Goal: Task Accomplishment & Management: Use online tool/utility

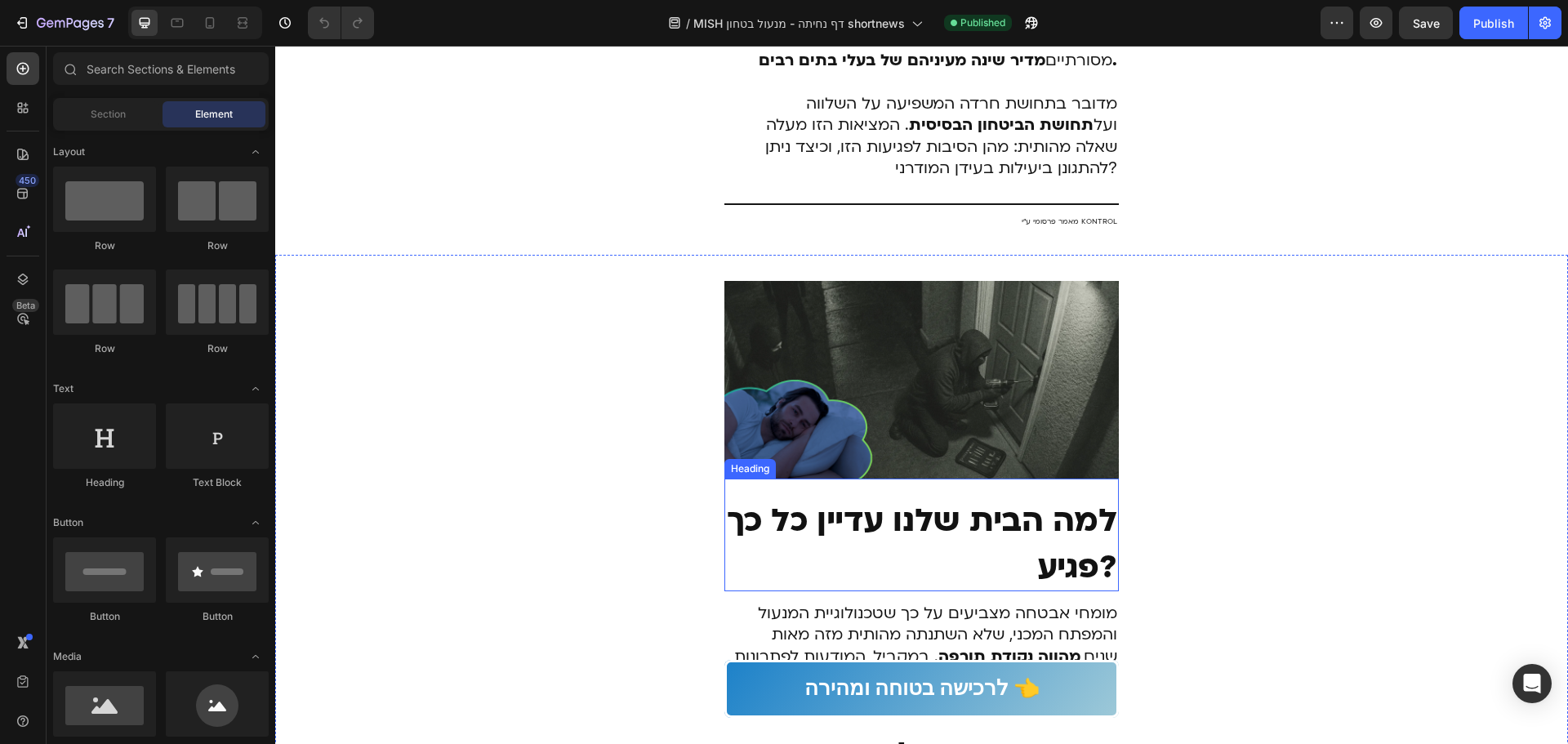
scroll to position [408, 0]
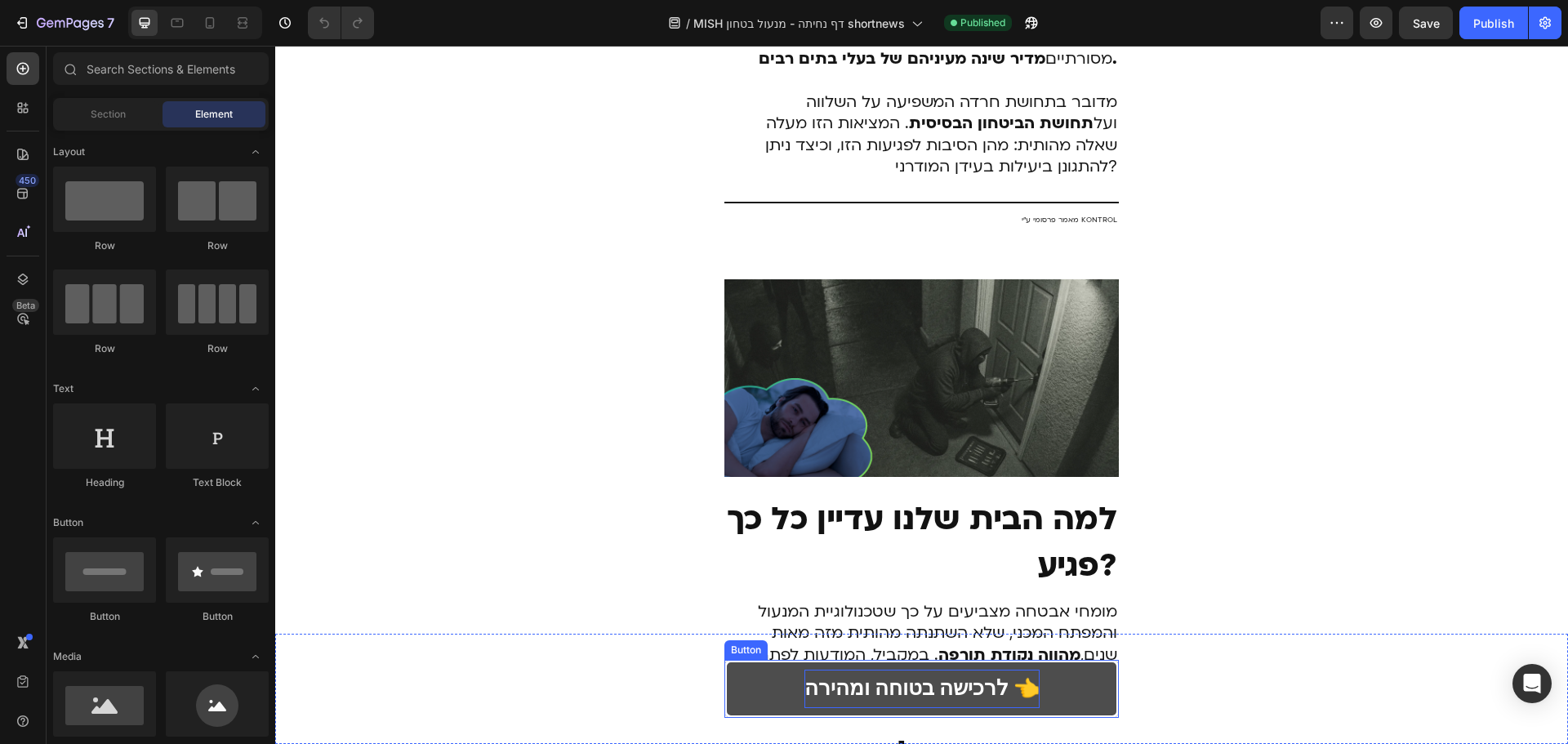
click at [964, 706] on p "לרכישה בטוחה ומהירה 👈" at bounding box center [922, 688] width 235 height 38
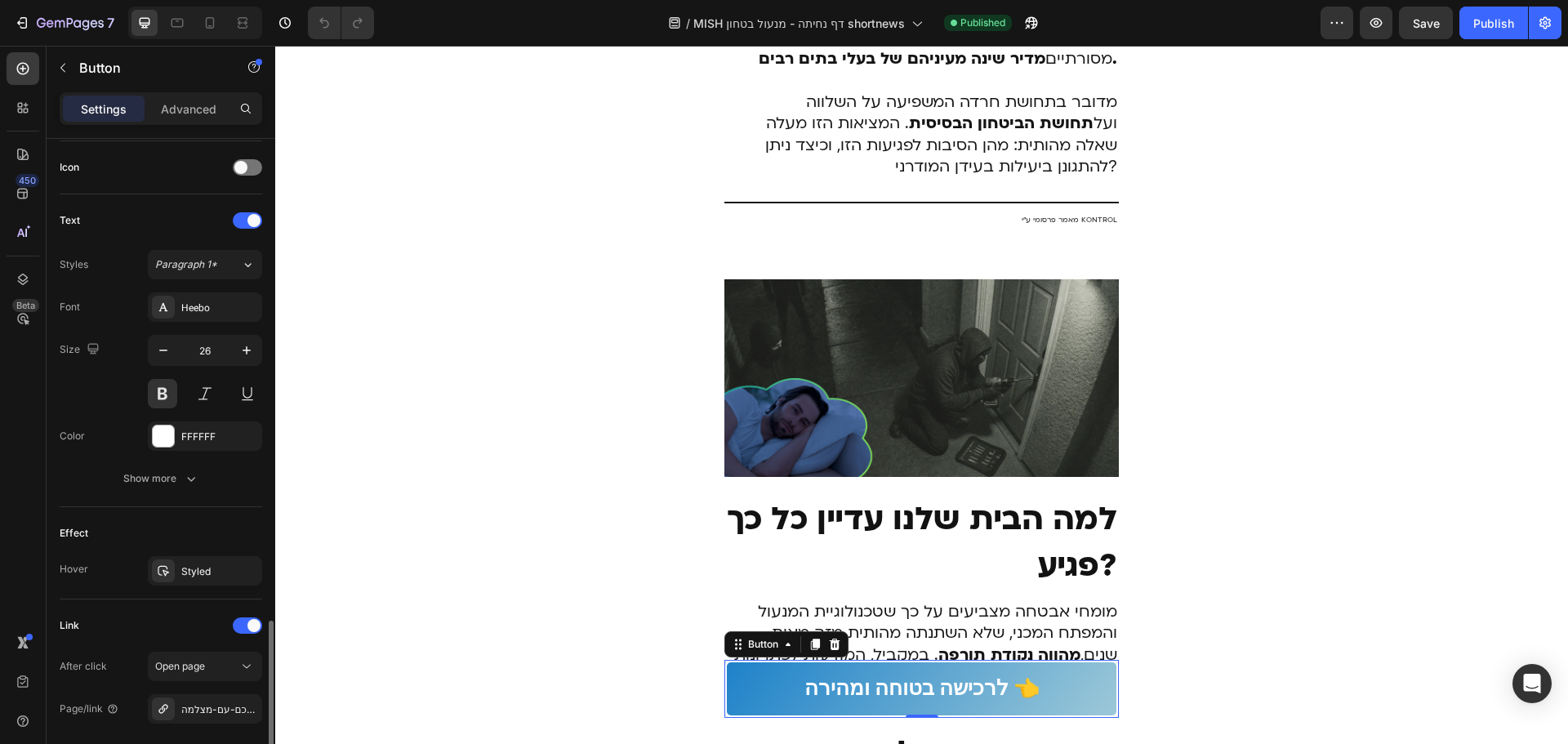
scroll to position [647, 0]
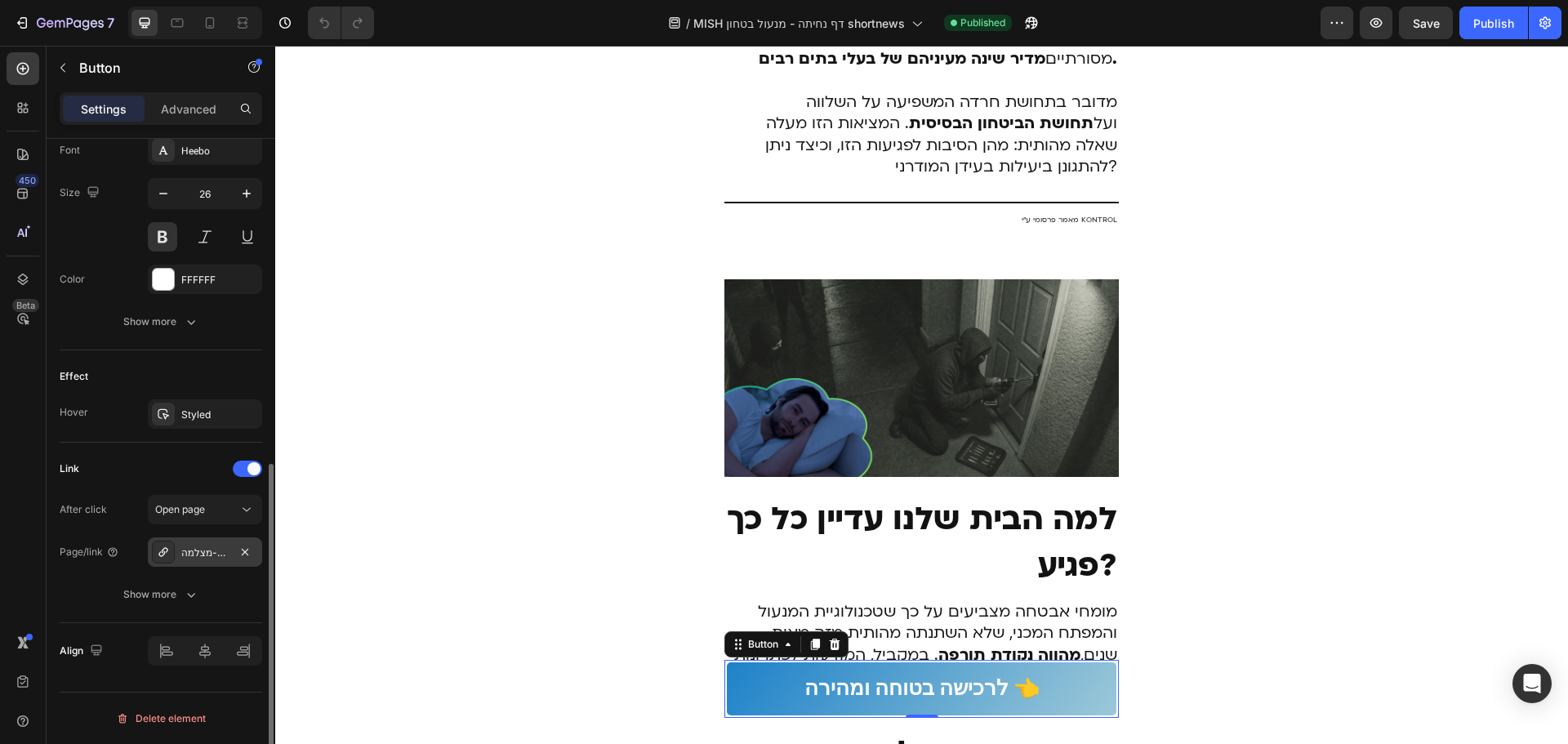
click at [225, 551] on div "מנעול-חכם-עם-מצלמה-vision-bio-plus" at bounding box center [205, 553] width 47 height 14
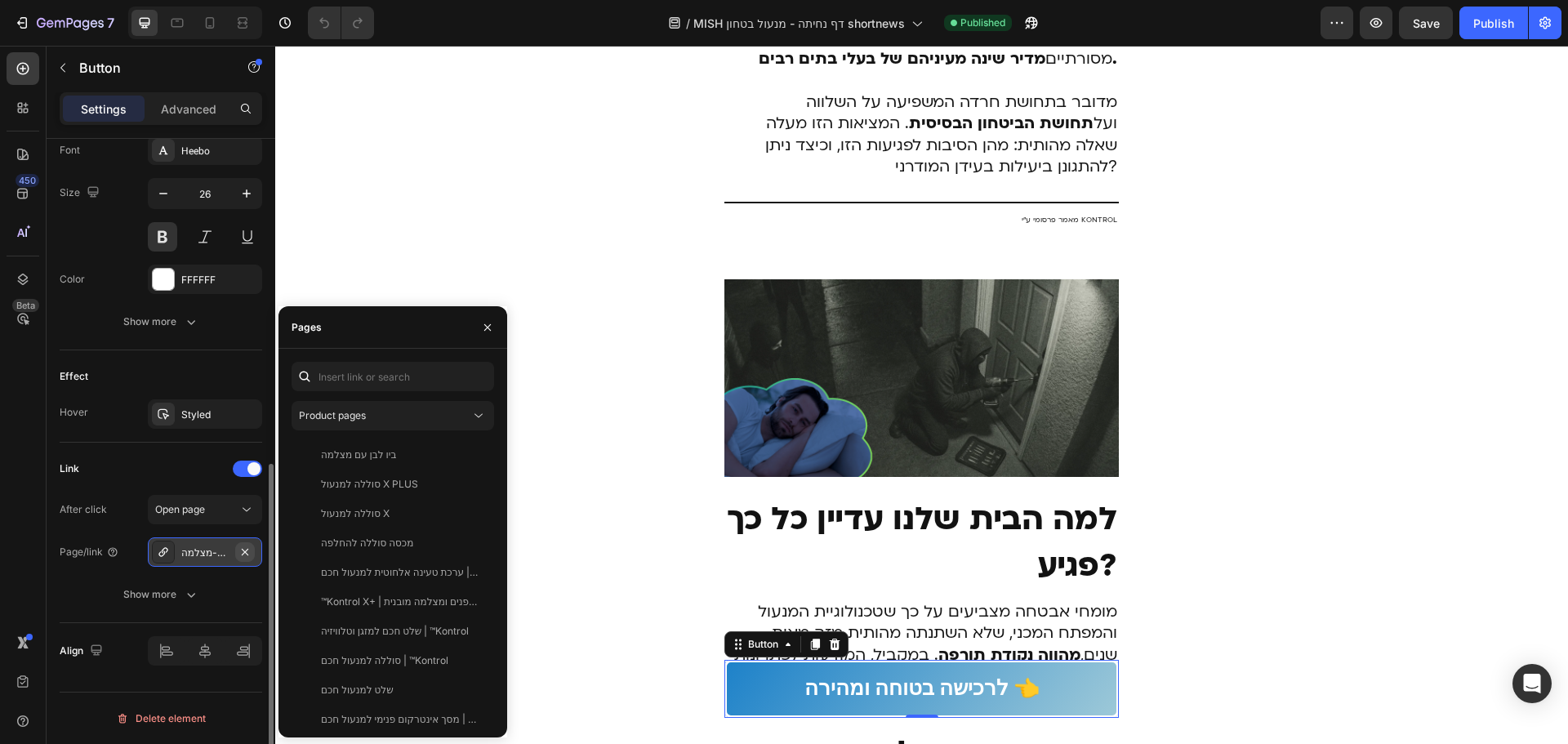
click at [245, 548] on icon "button" at bounding box center [245, 552] width 13 height 13
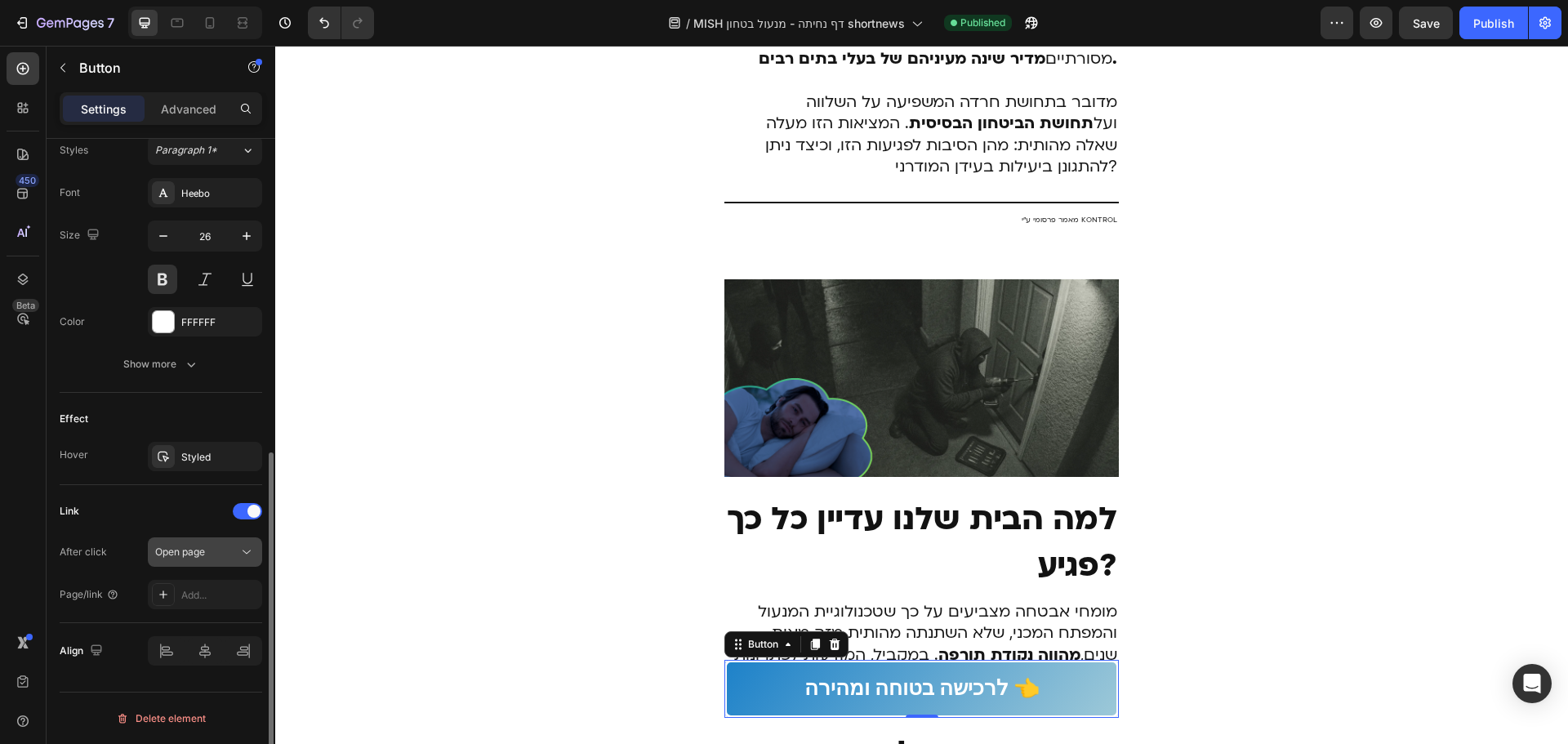
click at [189, 552] on span "Open page" at bounding box center [179, 552] width 50 height 12
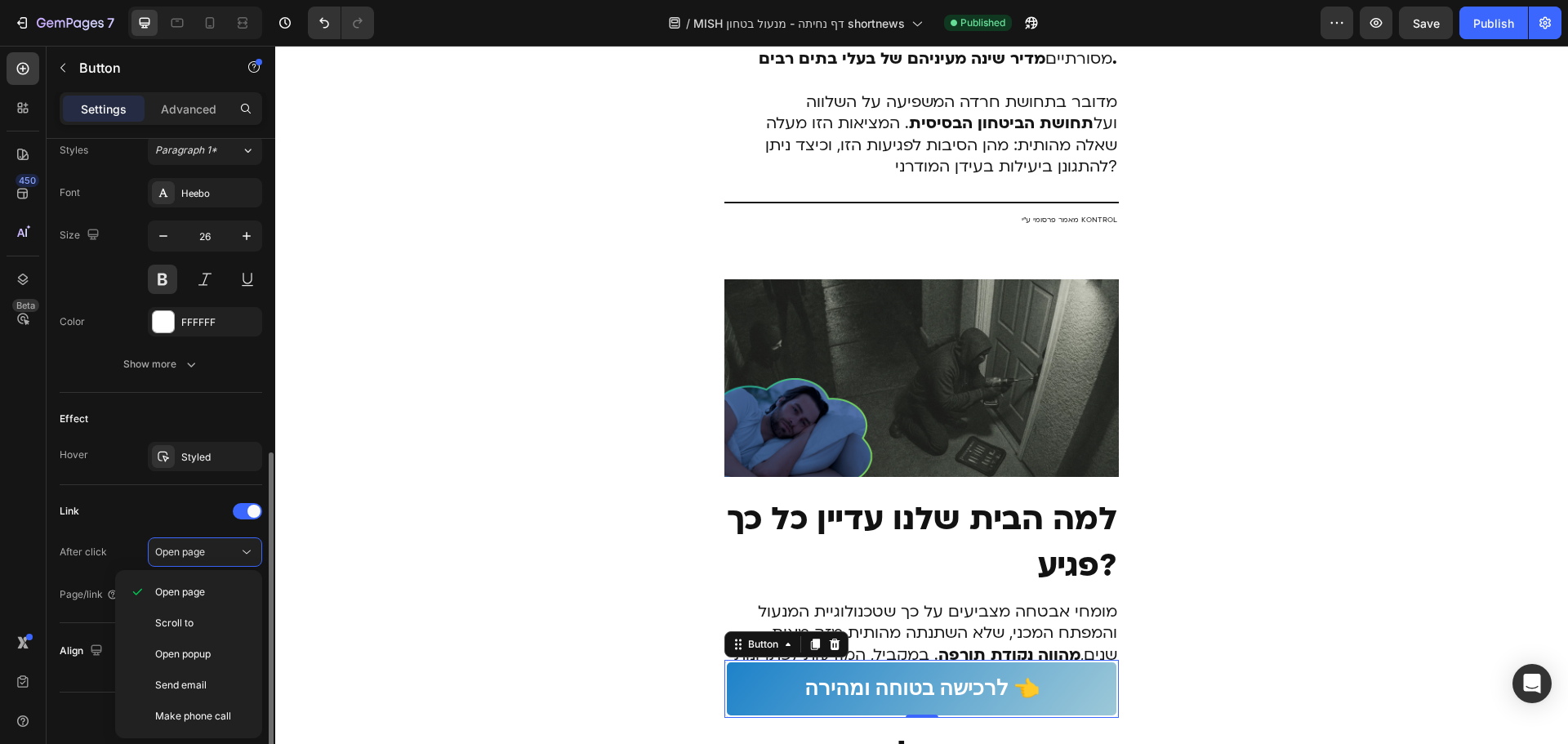
click at [157, 514] on div "Link" at bounding box center [160, 511] width 202 height 26
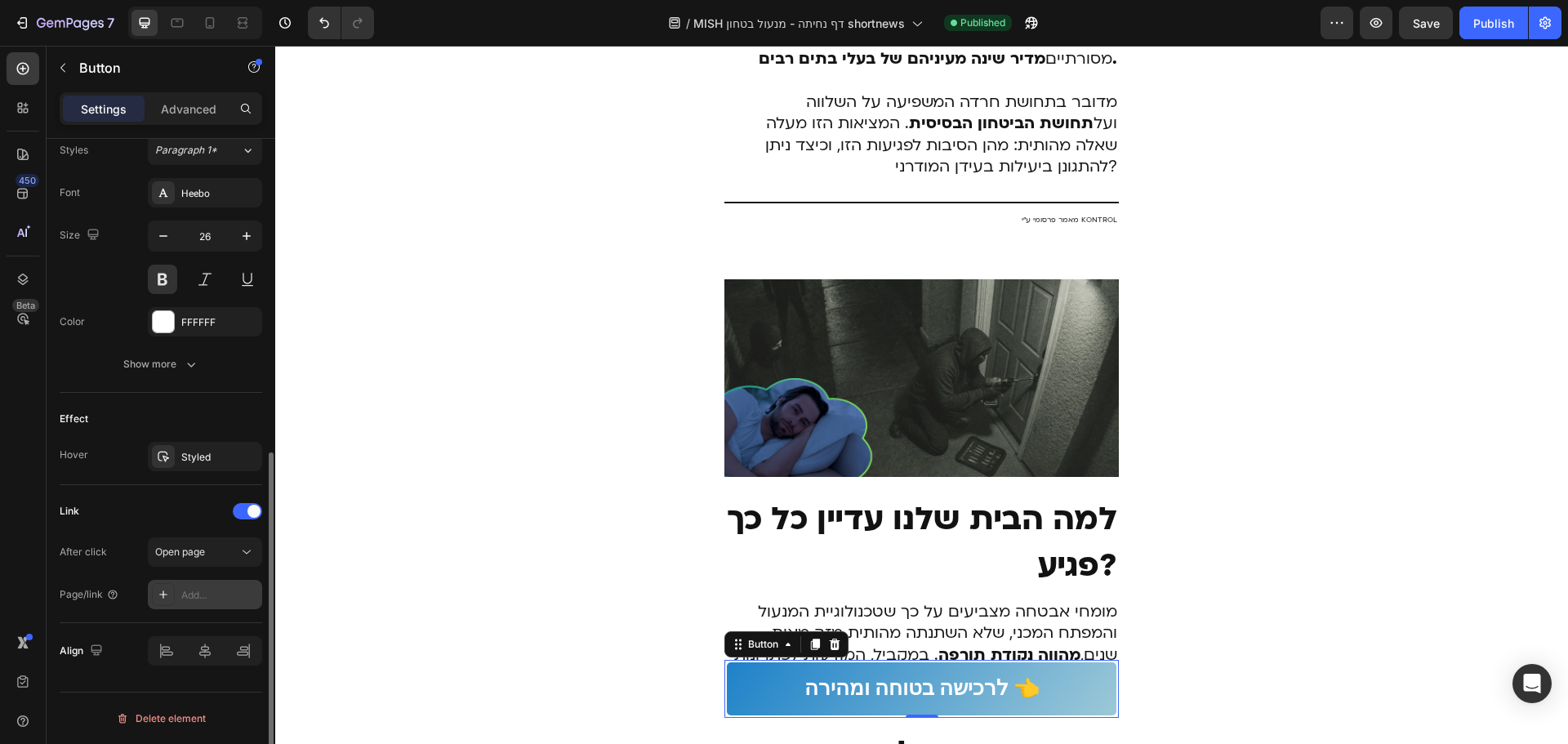
click at [214, 602] on div "Add..." at bounding box center [219, 595] width 77 height 14
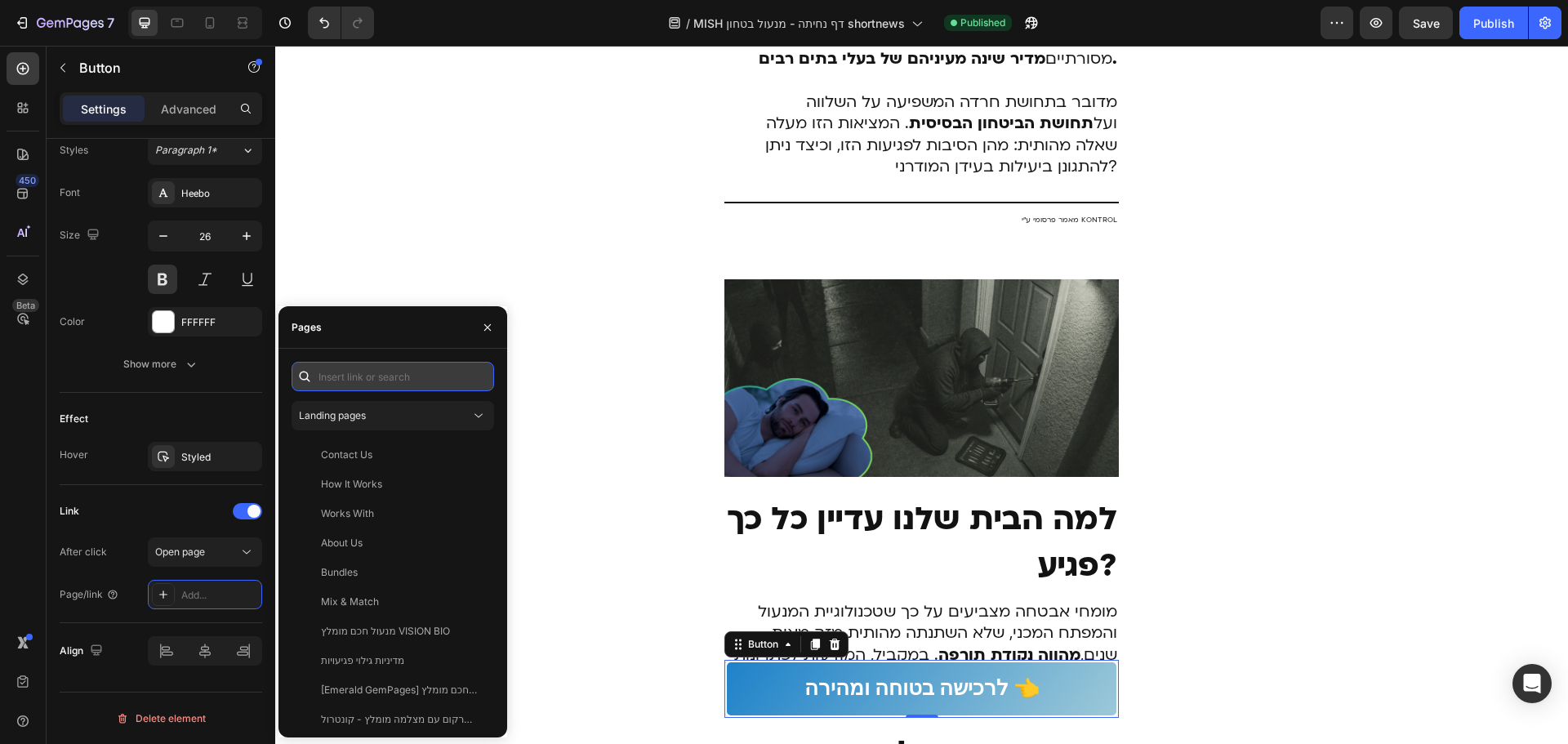
paste input "https://bbccba-2a.myshopify.com/discount/MISH2025?redirect=%2Fcart%2F4298809435…"
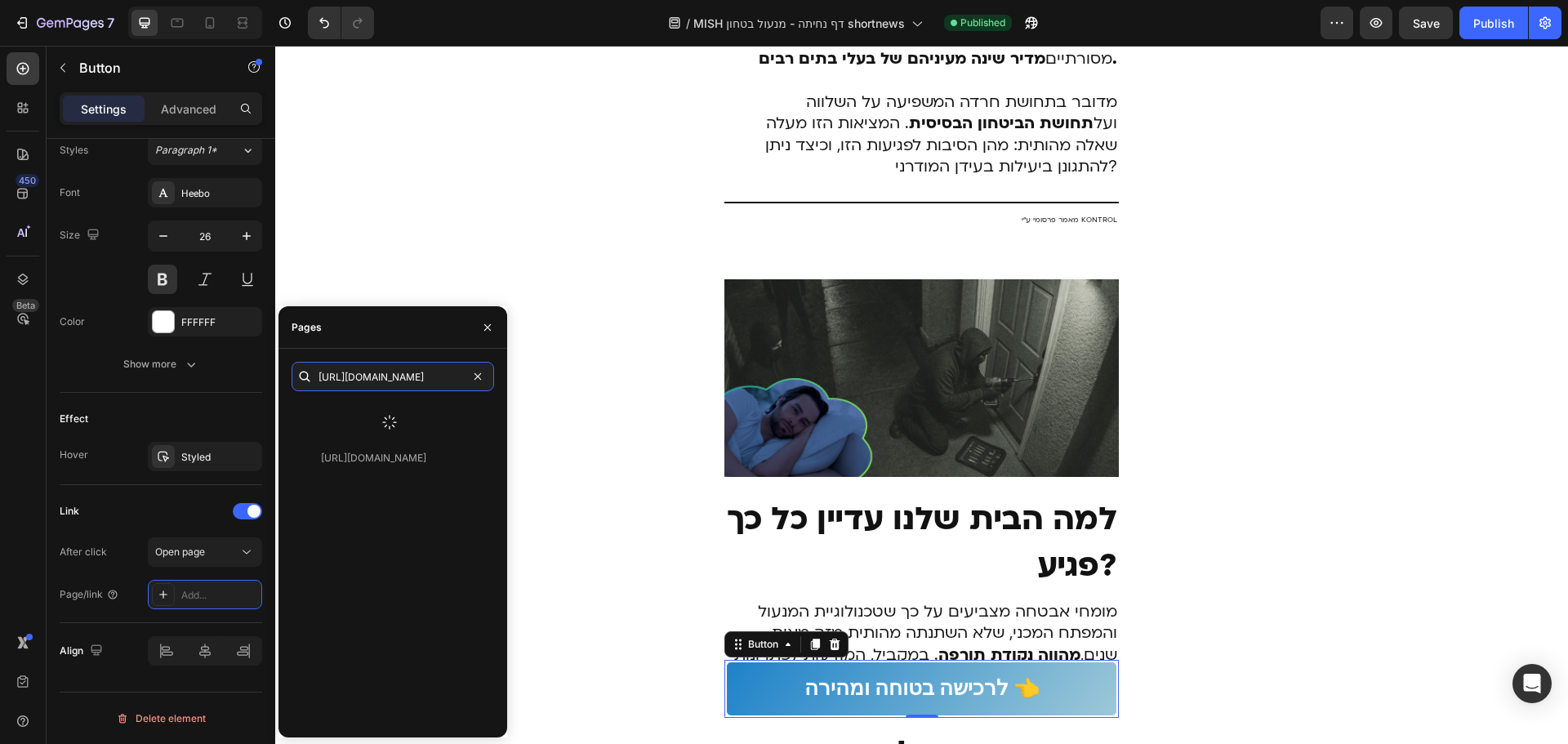
type input "https://bbccba-2a.myshopify.com/discount/MISH2025?redirect=%2Fcart%2F4298809435…"
click at [399, 420] on div at bounding box center [389, 422] width 196 height 42
click at [385, 466] on div "https://bbccba-2a.myshopify.com/discount/MISH2025?redirect=%2Fcart%2F4298809435…" at bounding box center [392, 563] width 202 height 323
click at [382, 430] on div "https://bbccba-2a.myshopify.com/discount/MISH2025?redirect=%2Fcart%2F4298809435…" at bounding box center [389, 416] width 196 height 30
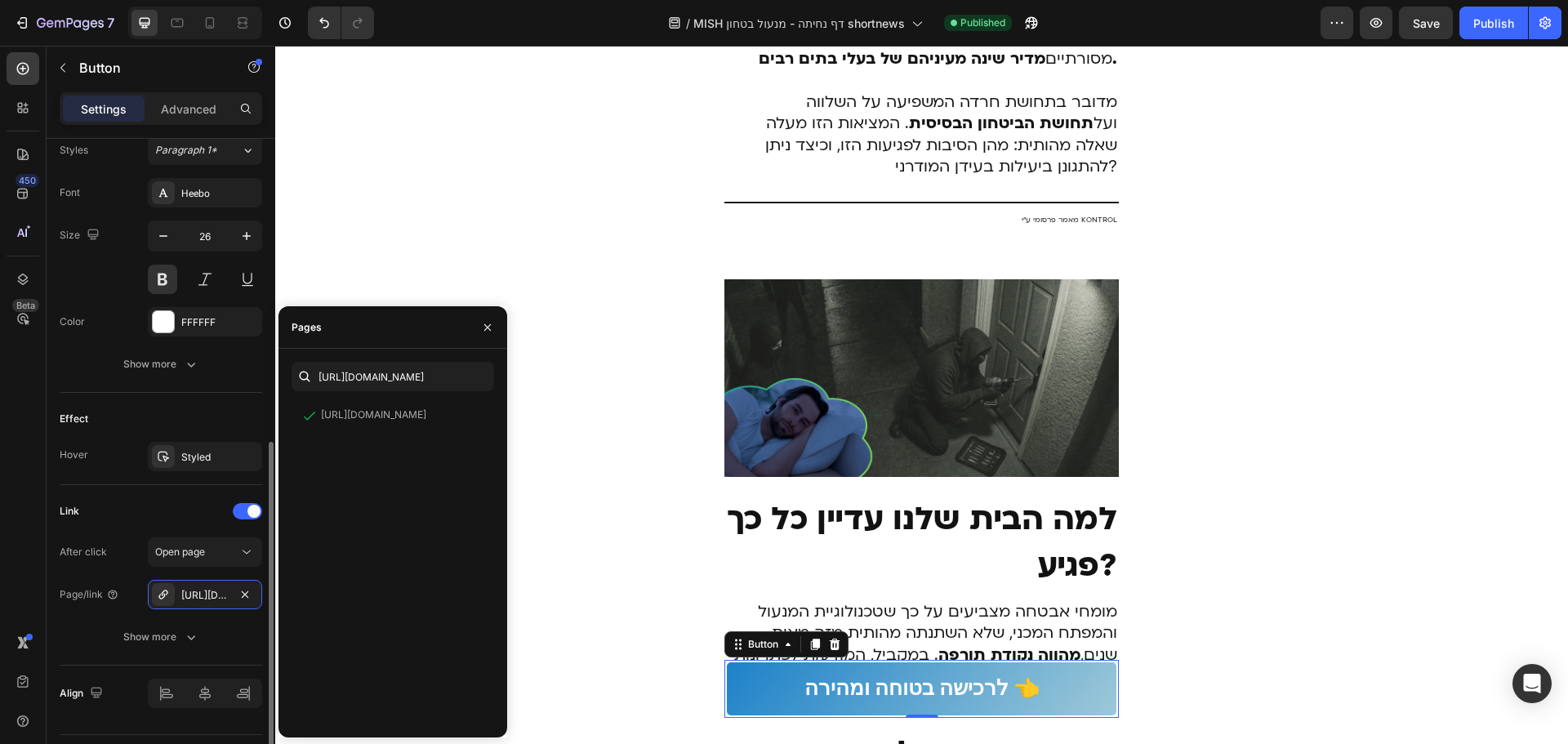
click at [176, 416] on div "Effect" at bounding box center [160, 419] width 202 height 26
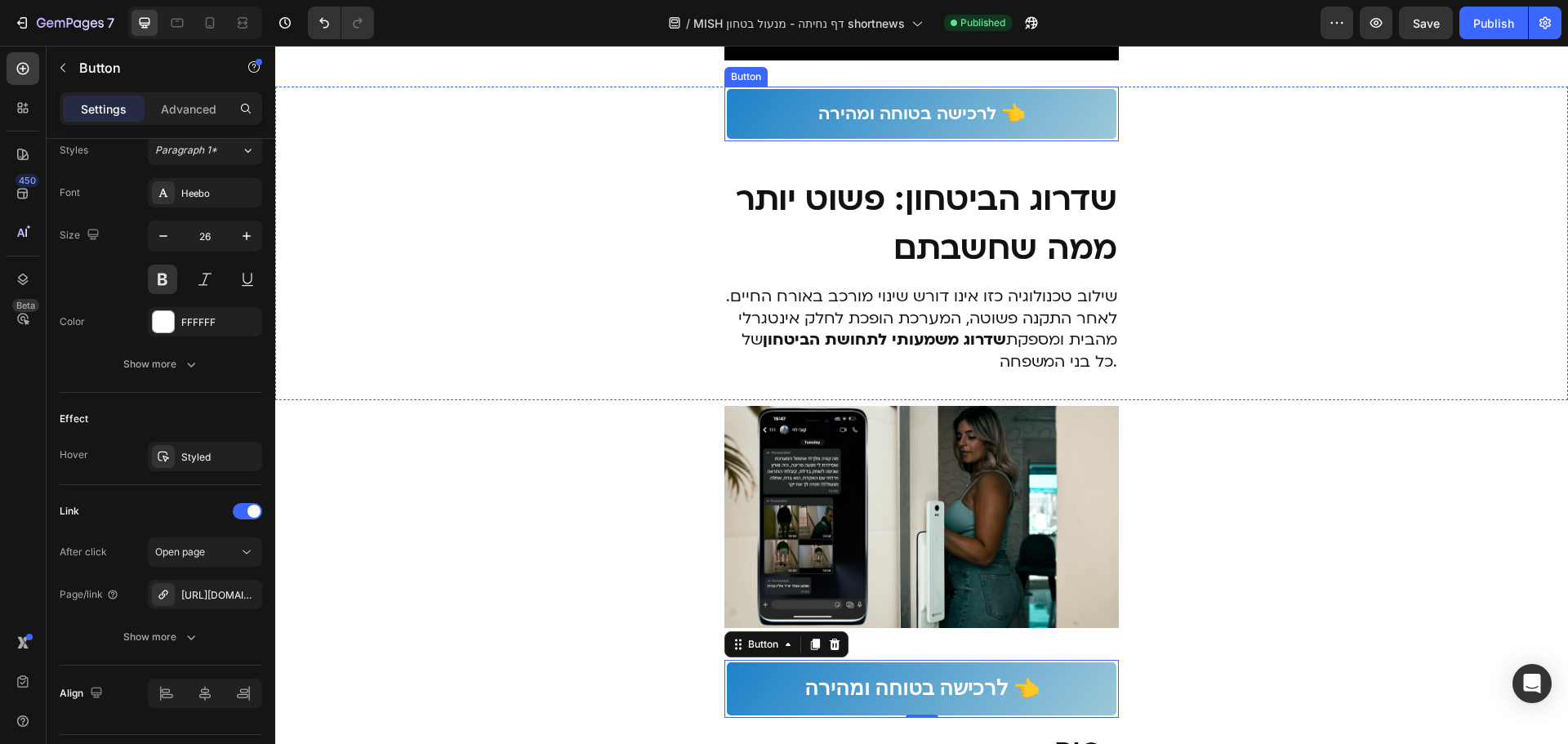
scroll to position [2287, 0]
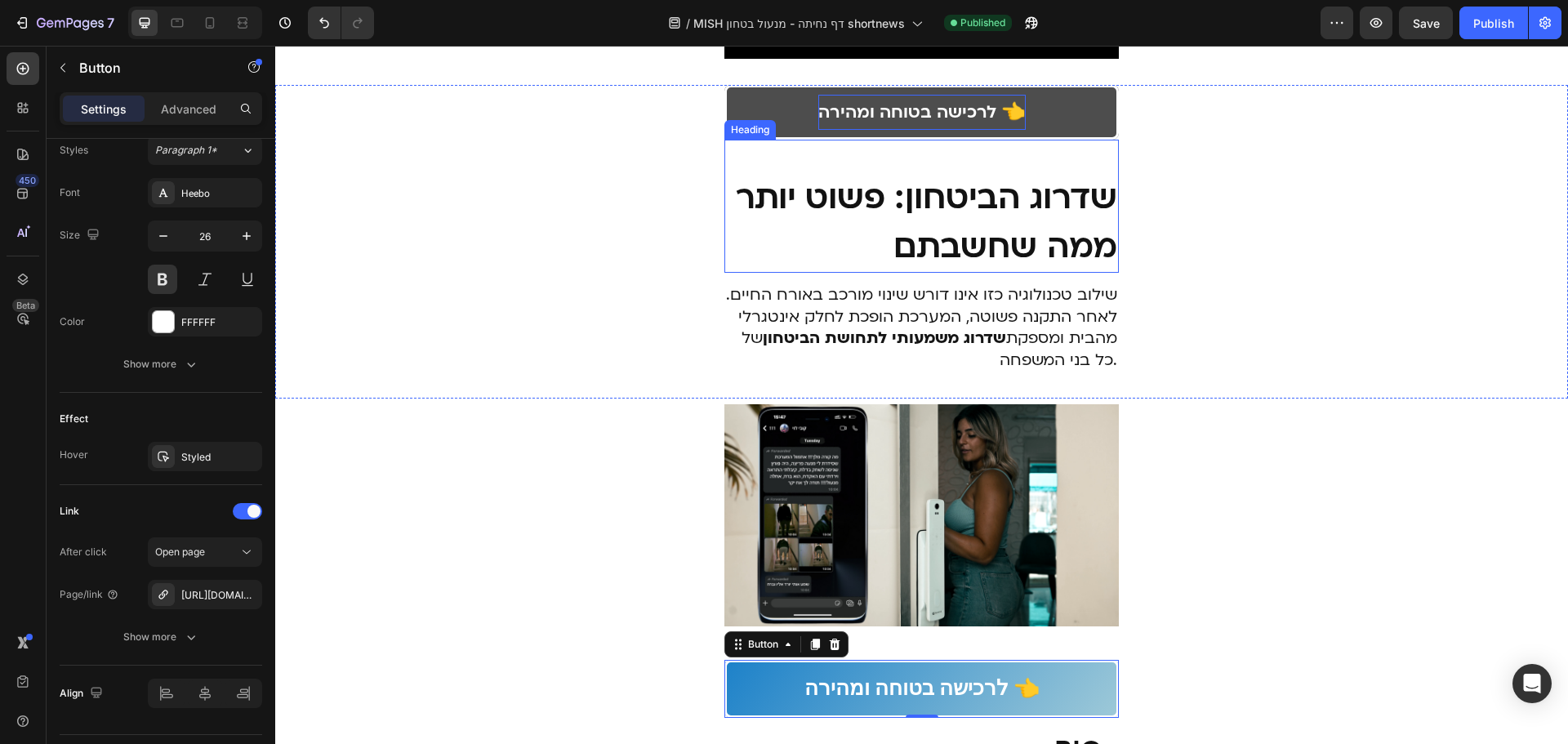
click at [940, 130] on p "לרכישה בטוחה ומהירה 👈" at bounding box center [922, 112] width 207 height 35
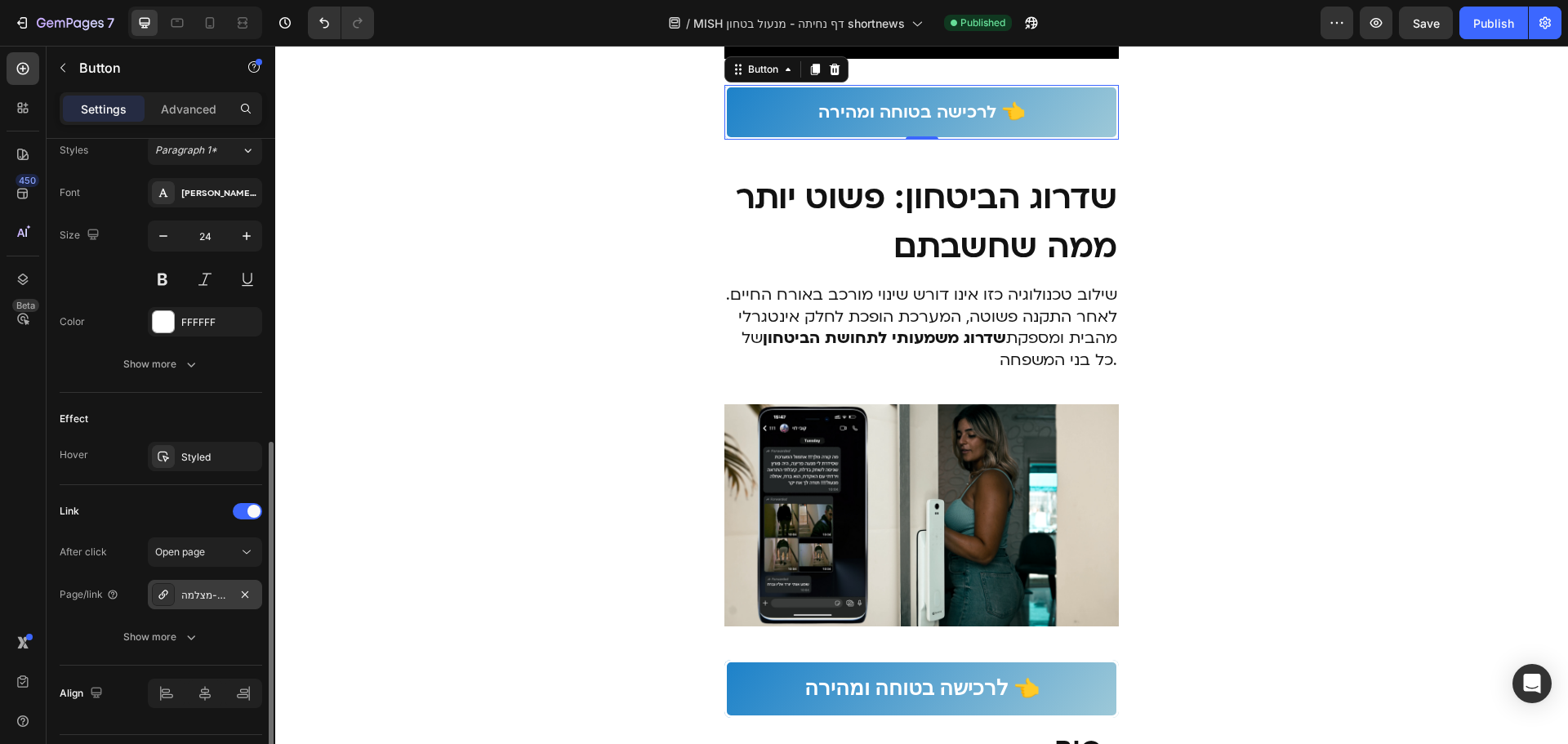
click at [228, 597] on div "מנעול-חכם-עם-מצלמה-vision-bio-plus" at bounding box center [205, 595] width 47 height 14
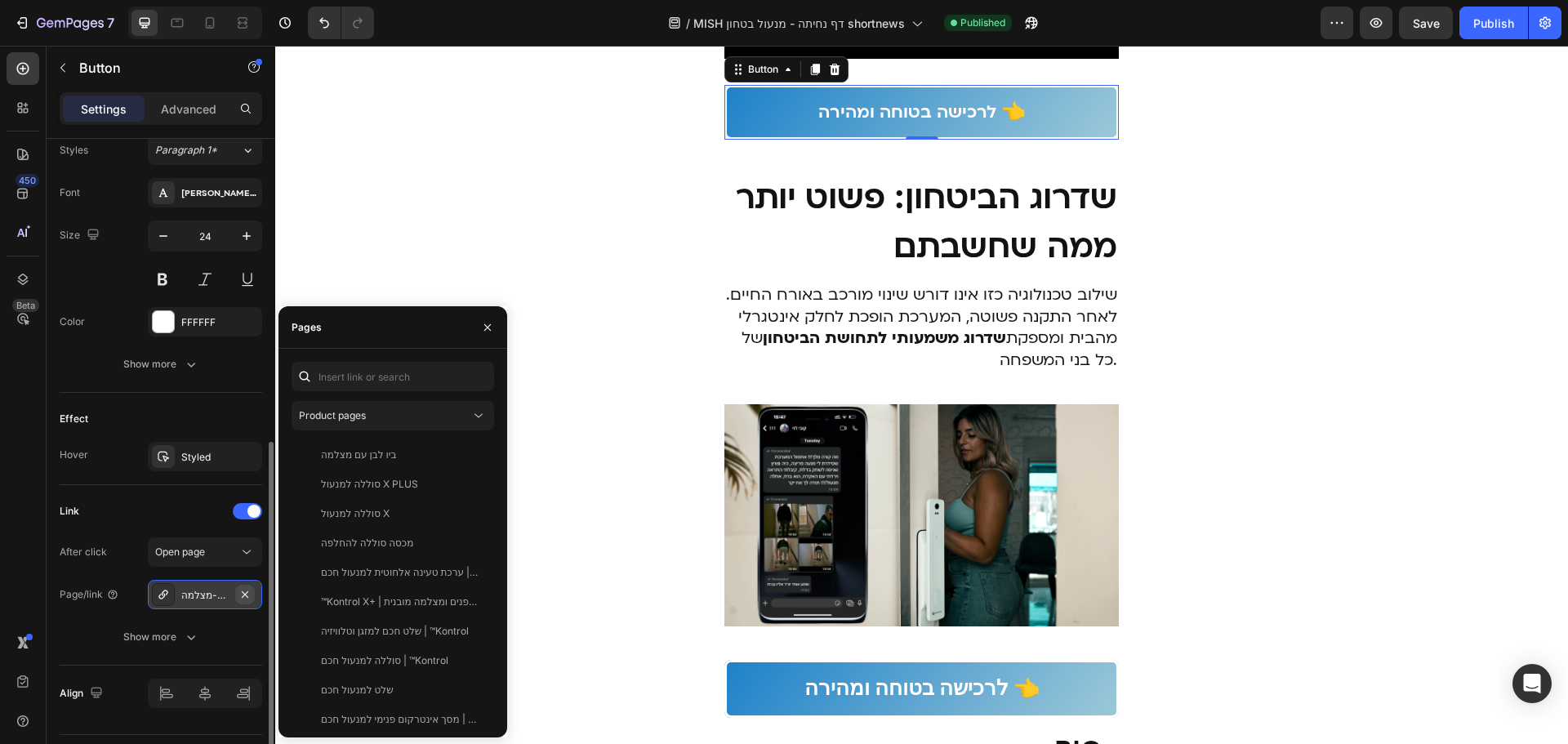
click at [253, 594] on button "button" at bounding box center [245, 594] width 19 height 19
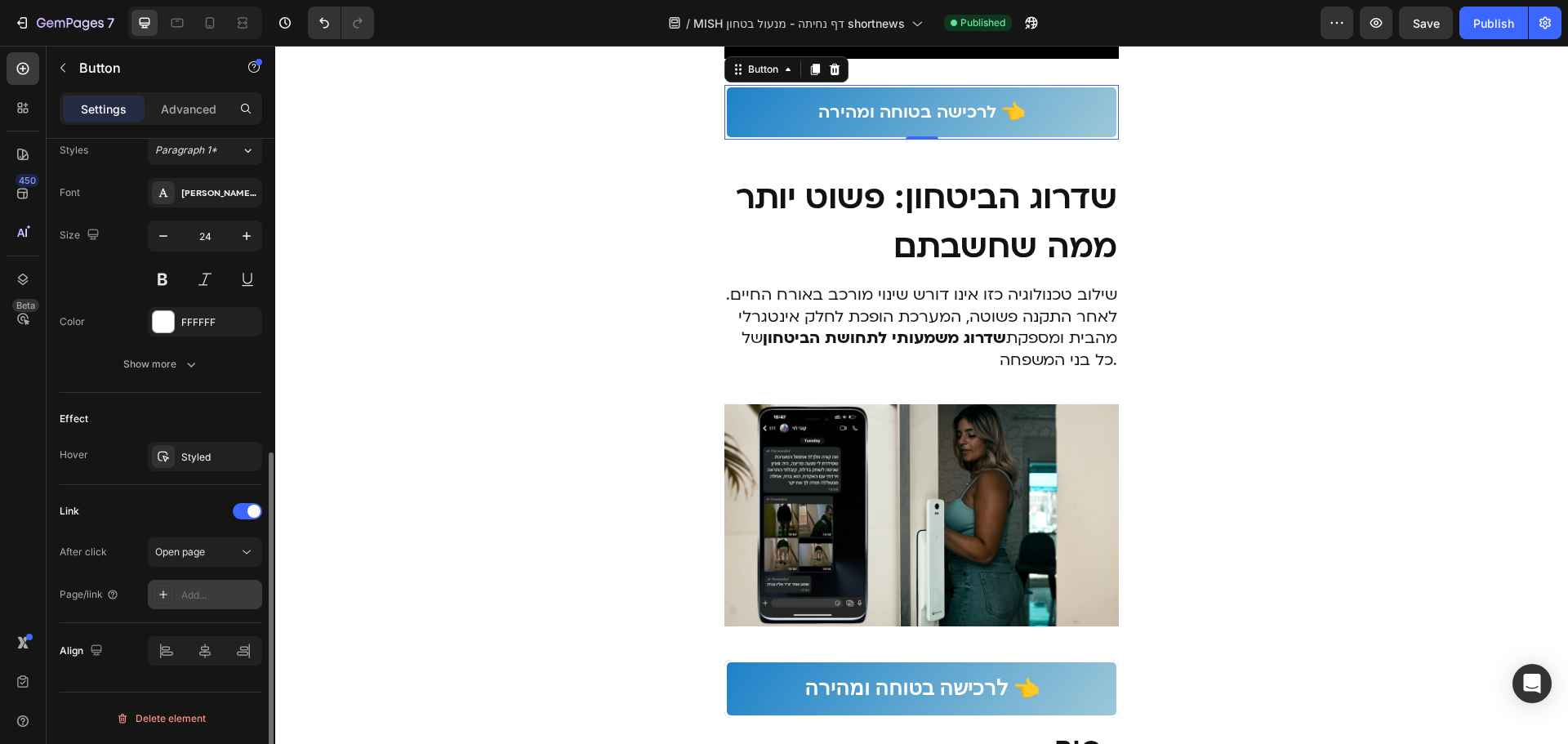
click at [156, 614] on div "Link After click Open page Page/link Add..." at bounding box center [160, 554] width 202 height 138
click at [189, 602] on div "Add..." at bounding box center [219, 595] width 77 height 14
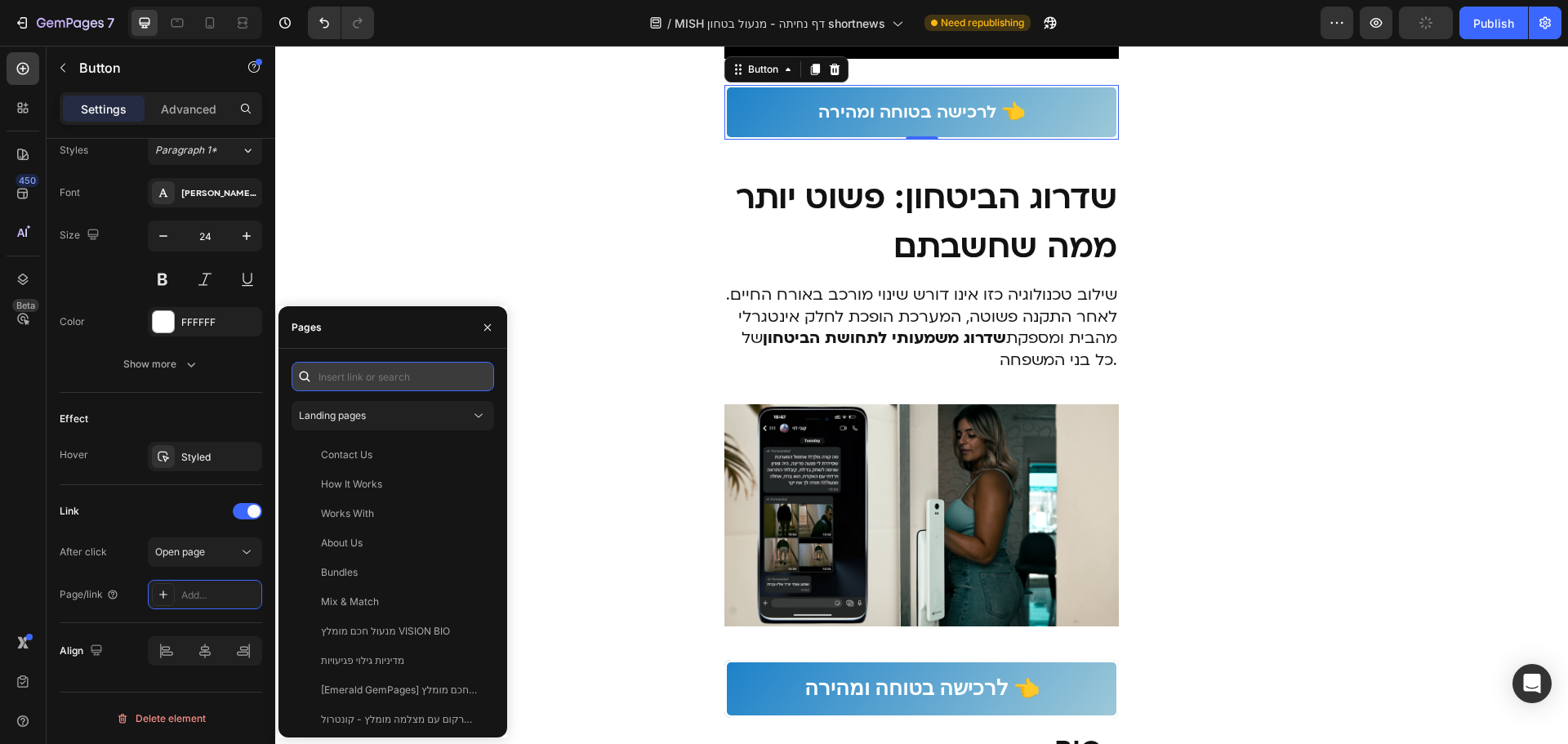
click at [401, 368] on input "text" at bounding box center [392, 376] width 202 height 30
paste input "https://bbccba-2a.myshopify.com/discount/MISH2025?redirect=%2Fcart%2F4298809435…"
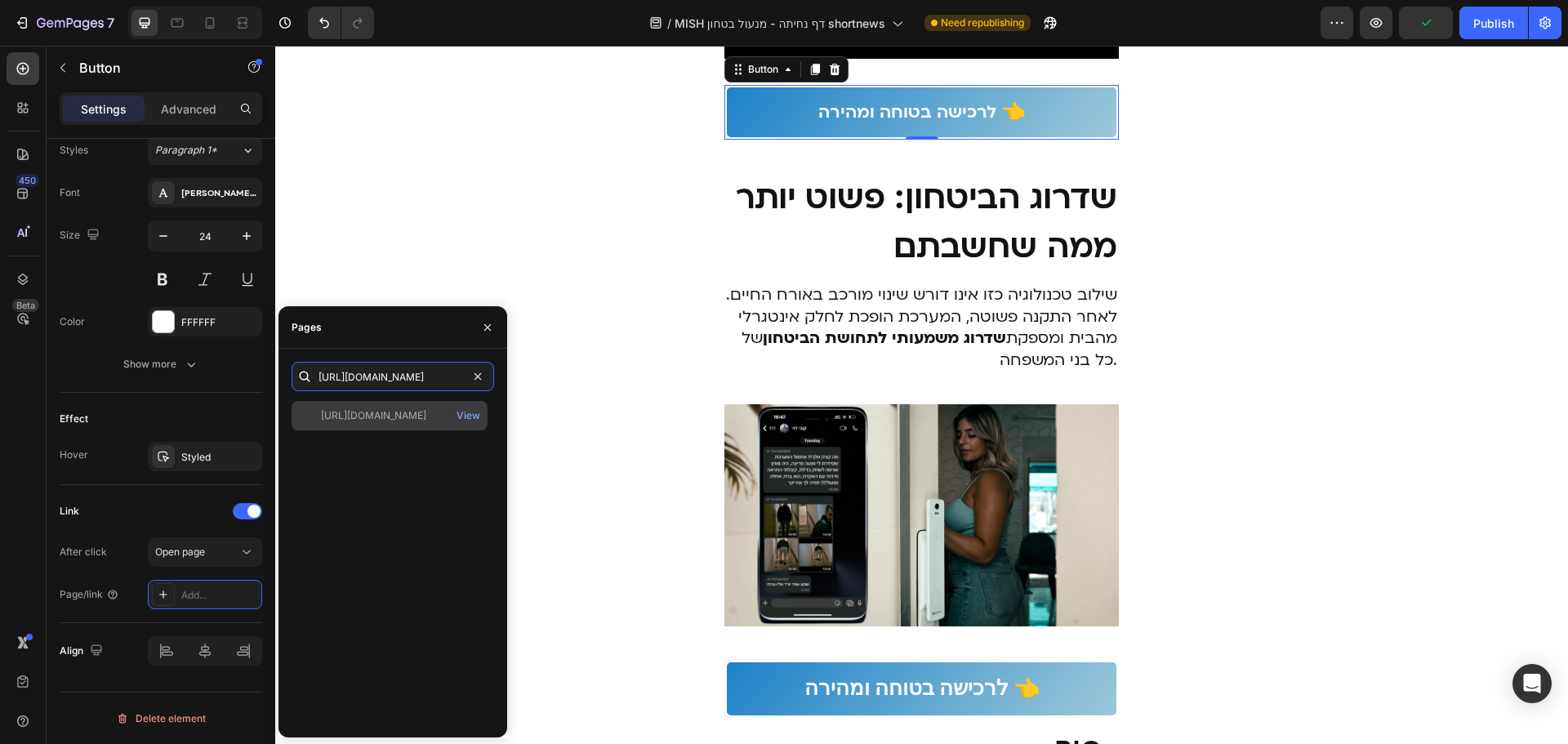
type input "https://bbccba-2a.myshopify.com/discount/MISH2025?redirect=%2Fcart%2F4298809435…"
click at [425, 420] on div "https://bbccba-2a.myshopify.com/discount/MISH2025?redirect=%2Fcart%2F4298809435…" at bounding box center [373, 415] width 105 height 14
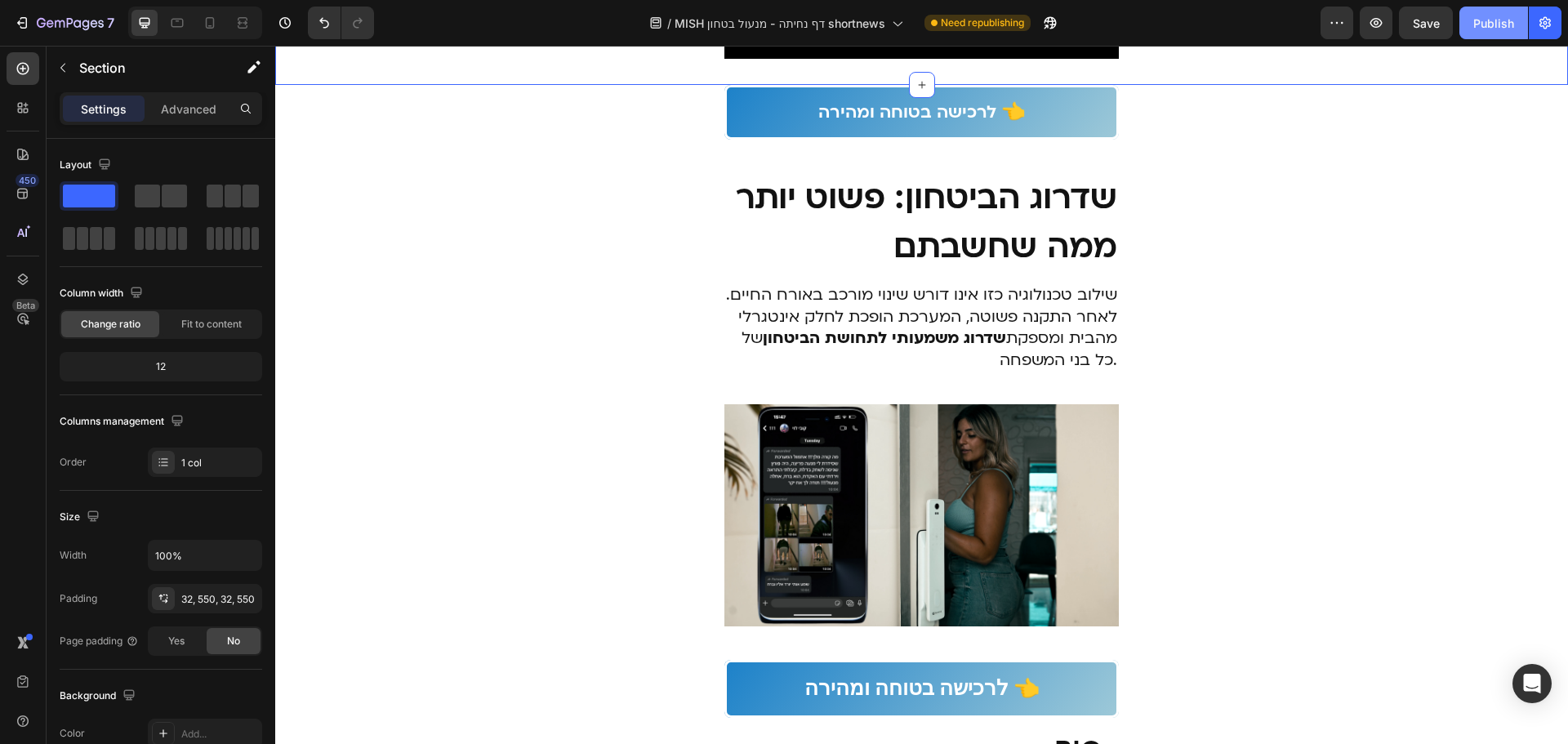
click at [1490, 21] on div "Publish" at bounding box center [1494, 23] width 41 height 17
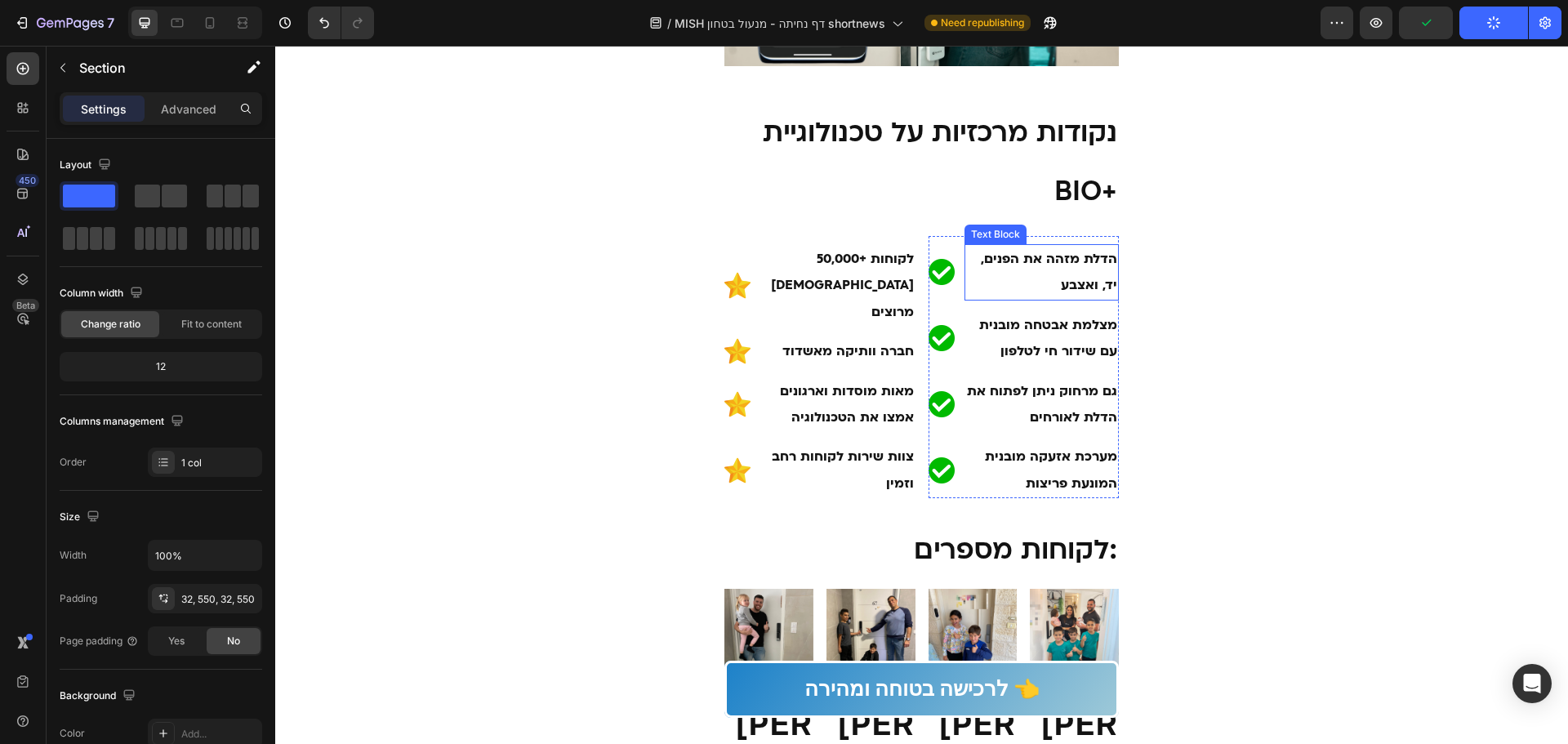
scroll to position [3185, 0]
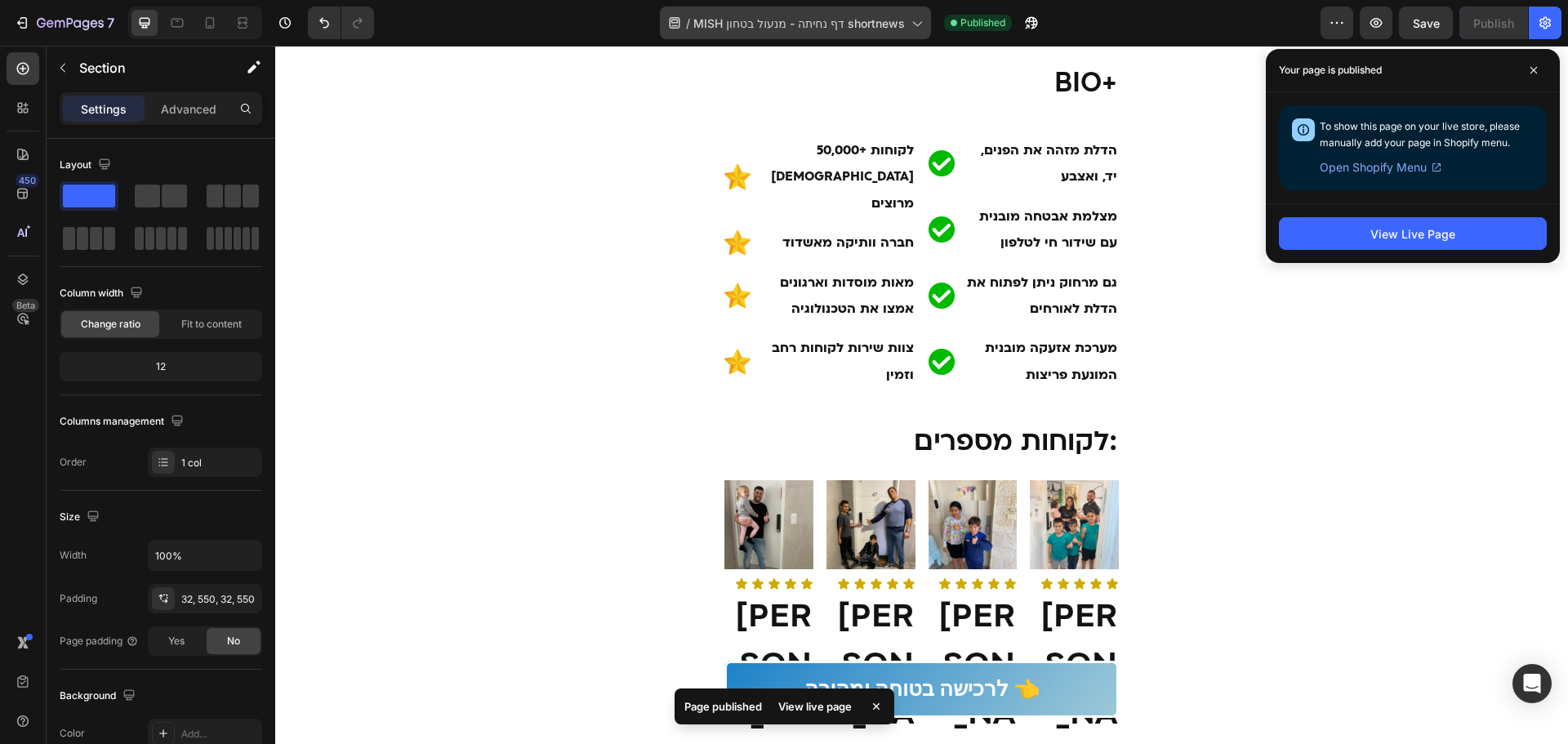
click at [809, 28] on span "MISH דף נחיתה - מנעול בטחון shortnews" at bounding box center [798, 23] width 211 height 17
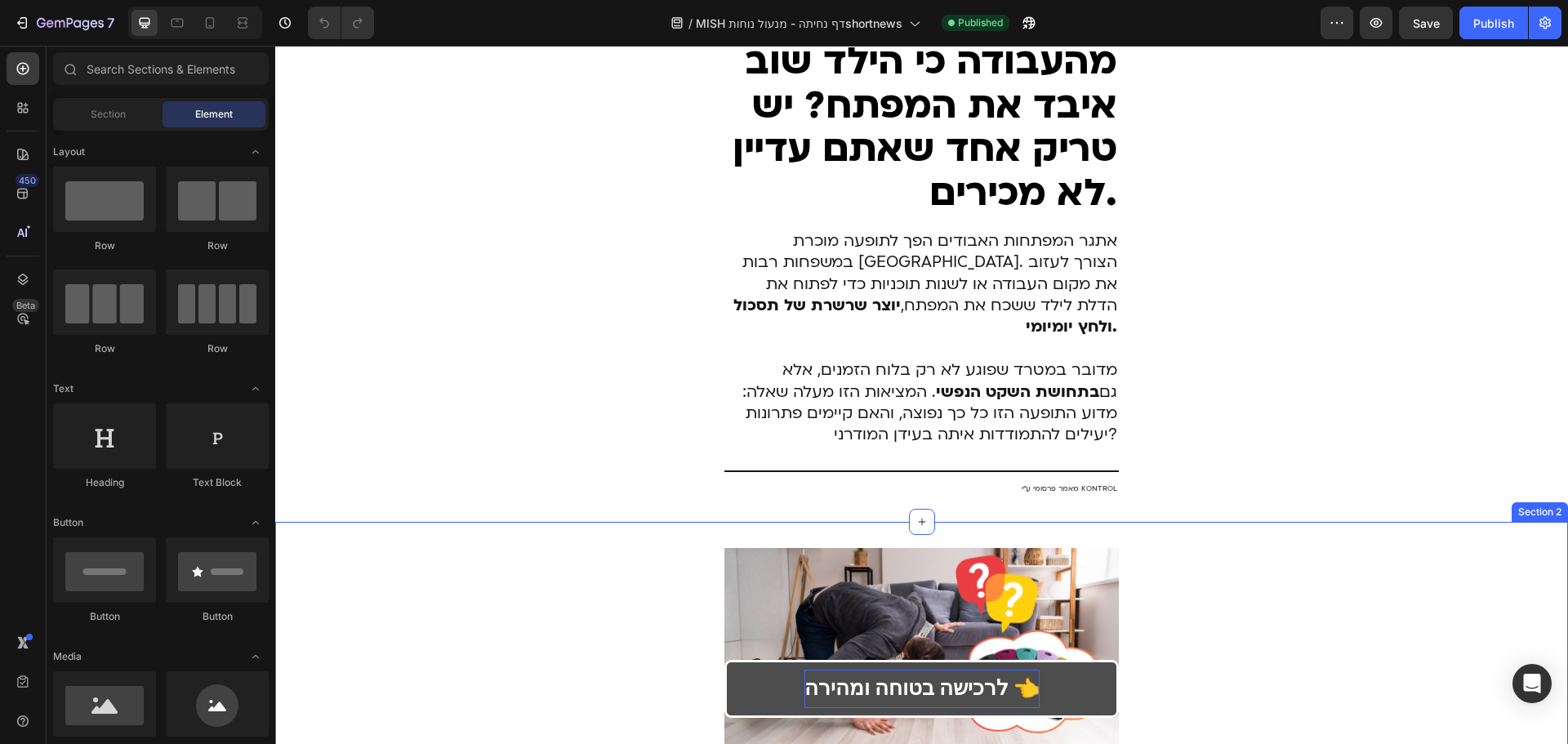
scroll to position [163, 0]
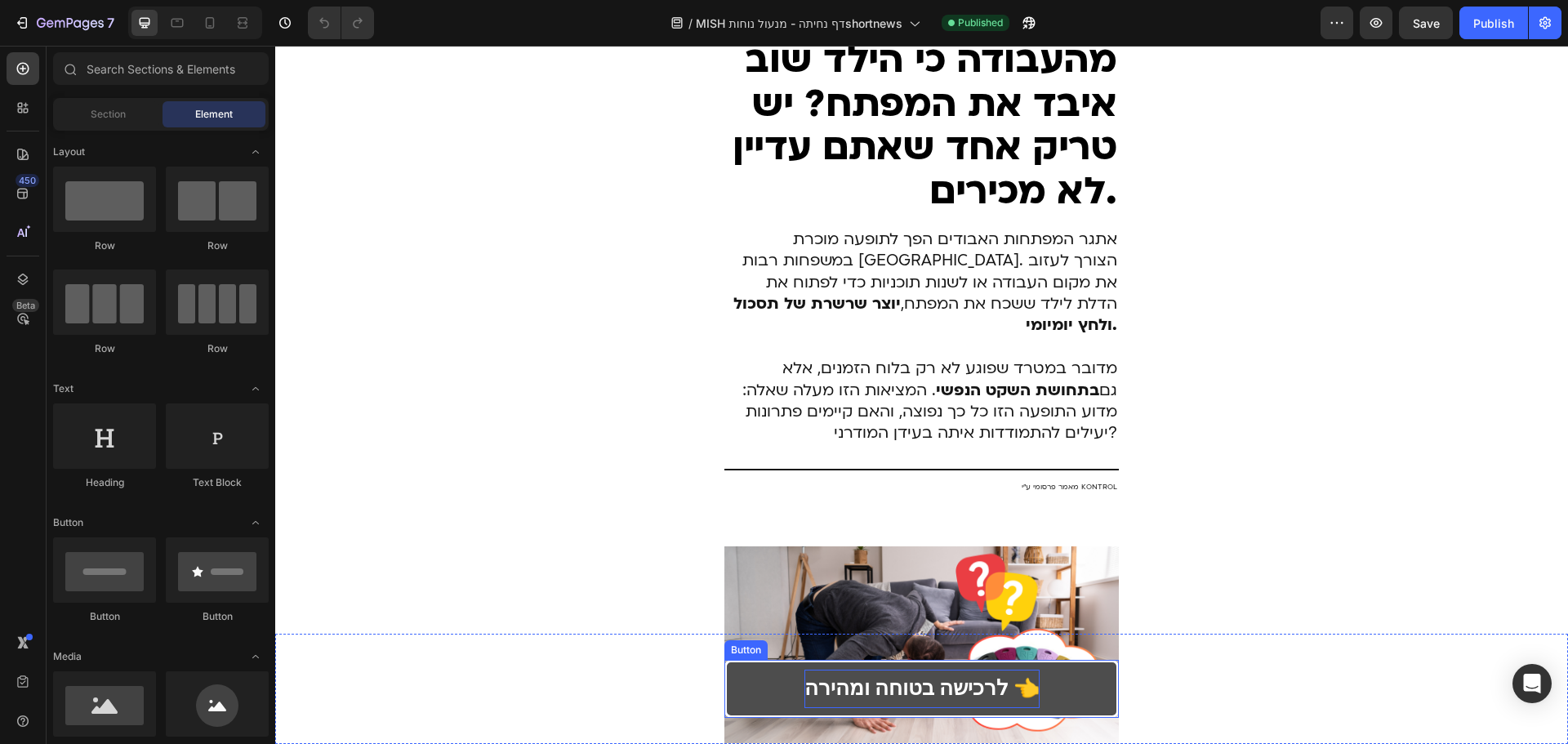
click at [918, 693] on p "לרכישה בטוחה ומהירה 👈" at bounding box center [922, 688] width 235 height 38
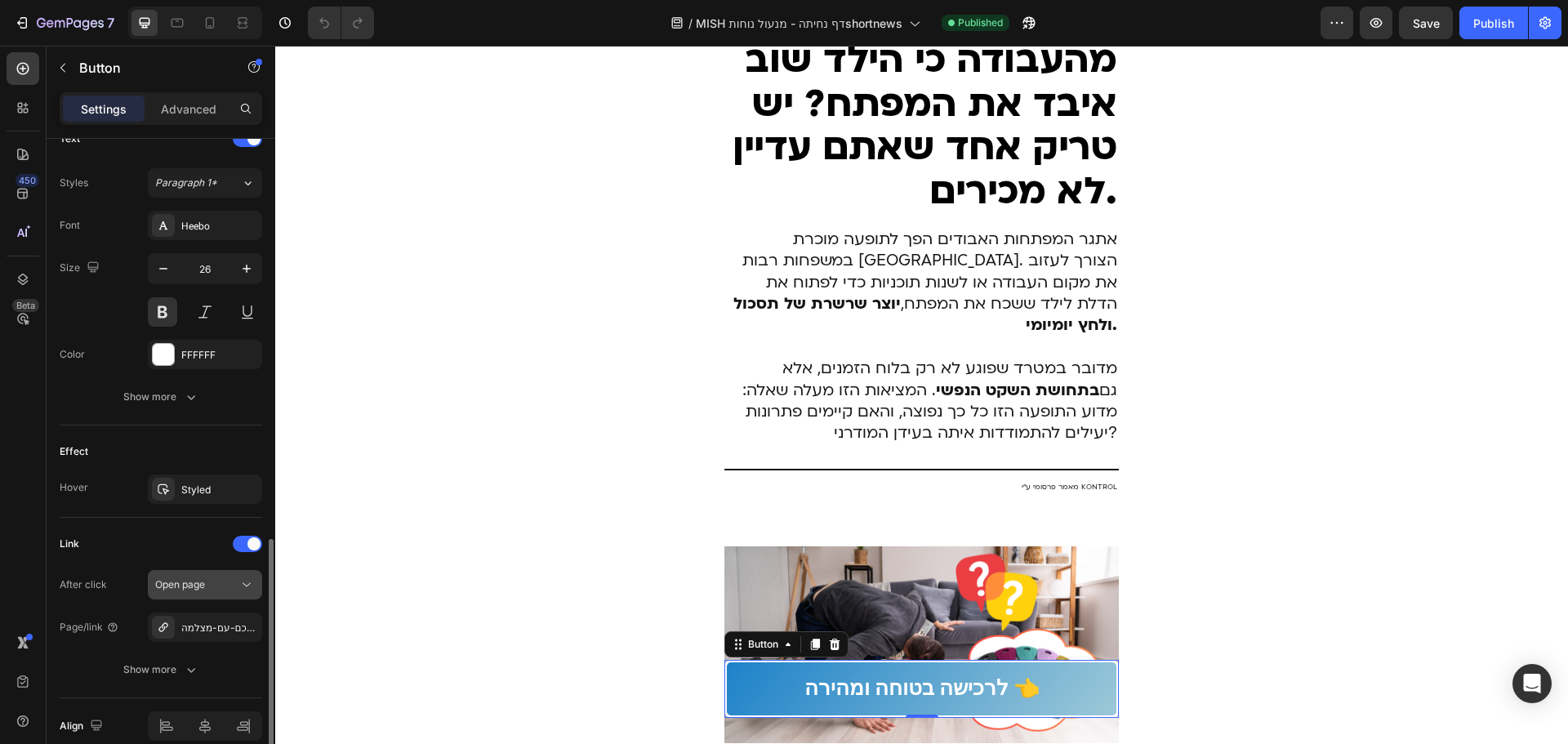
scroll to position [647, 0]
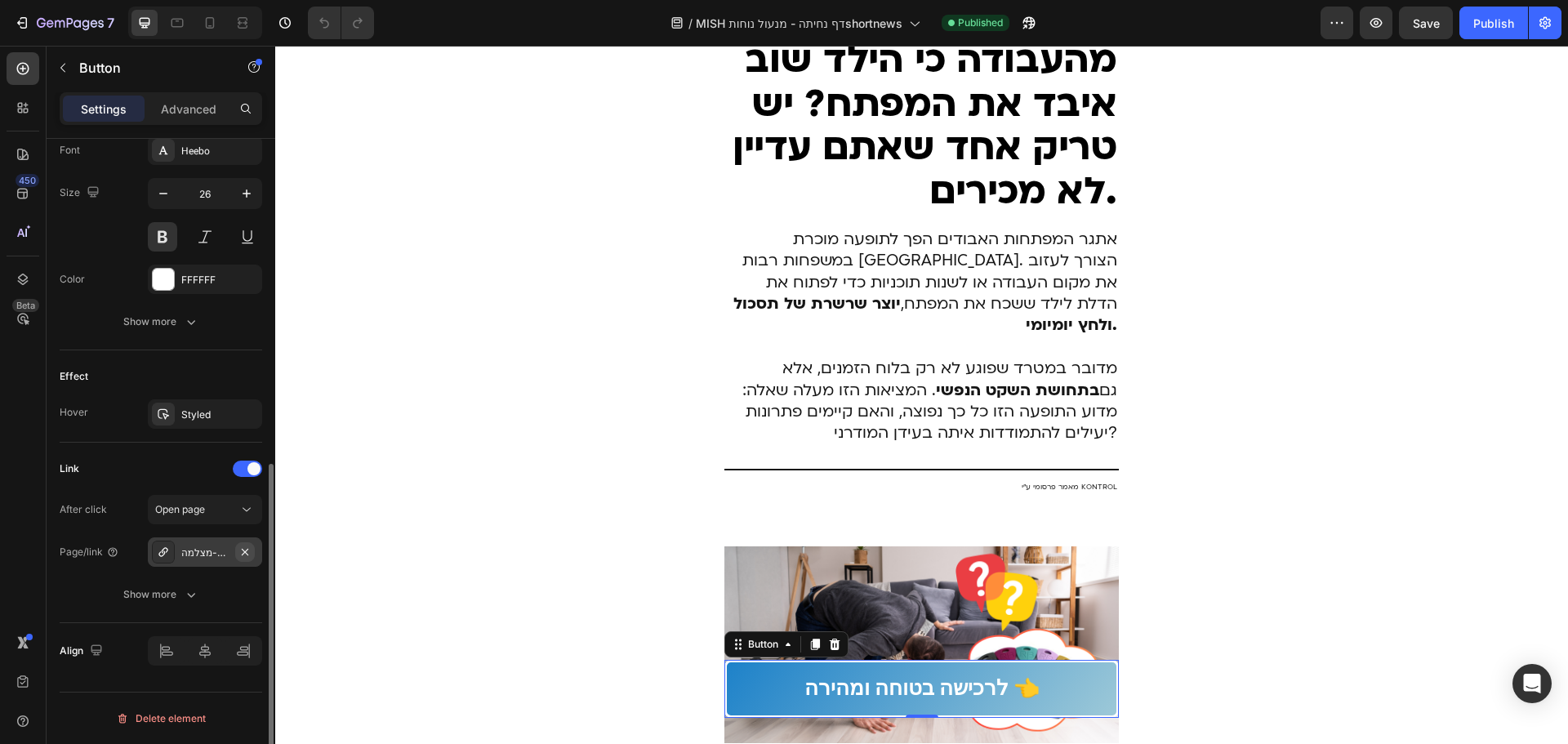
click at [245, 548] on icon "button" at bounding box center [245, 552] width 13 height 13
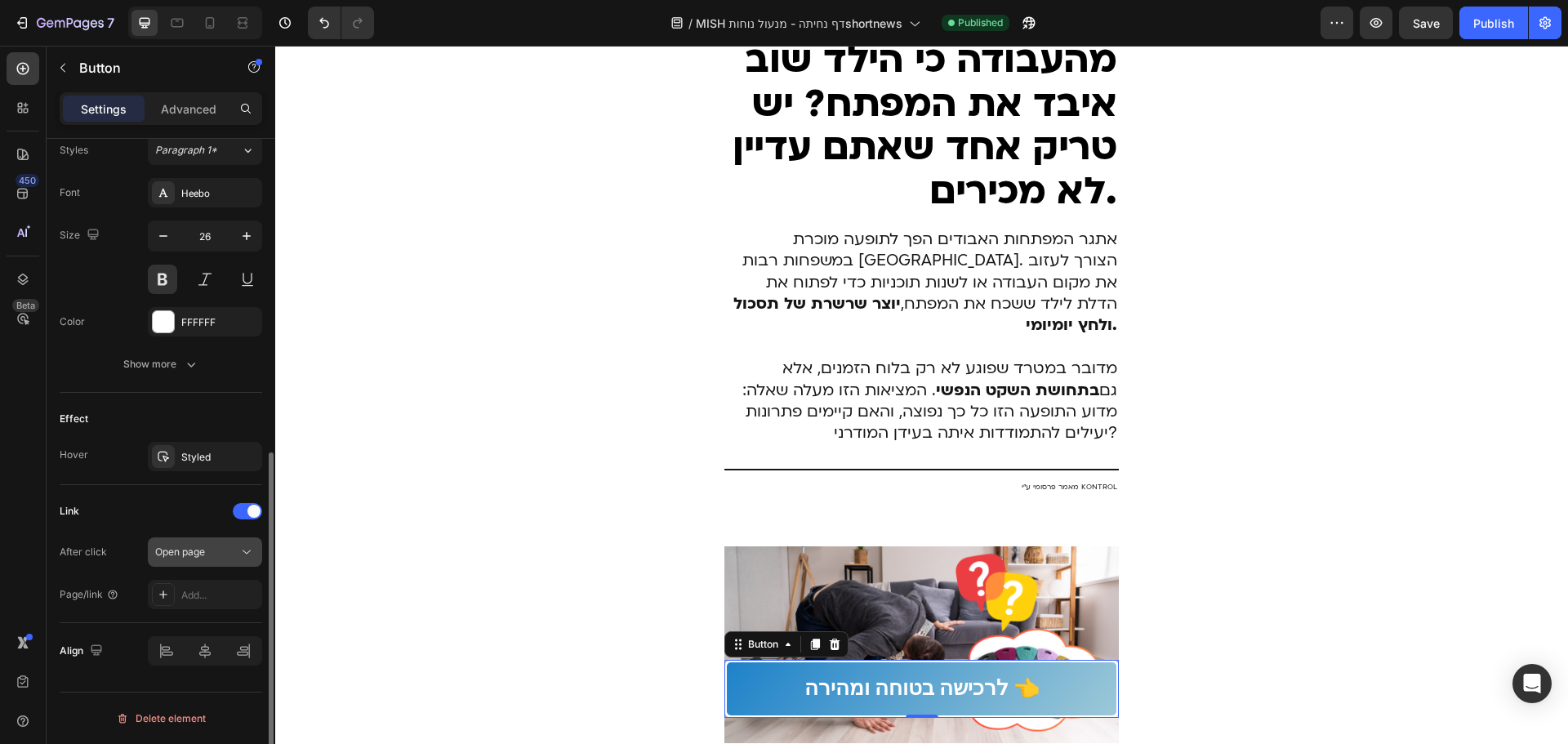
click at [198, 554] on span "Open page" at bounding box center [179, 552] width 50 height 12
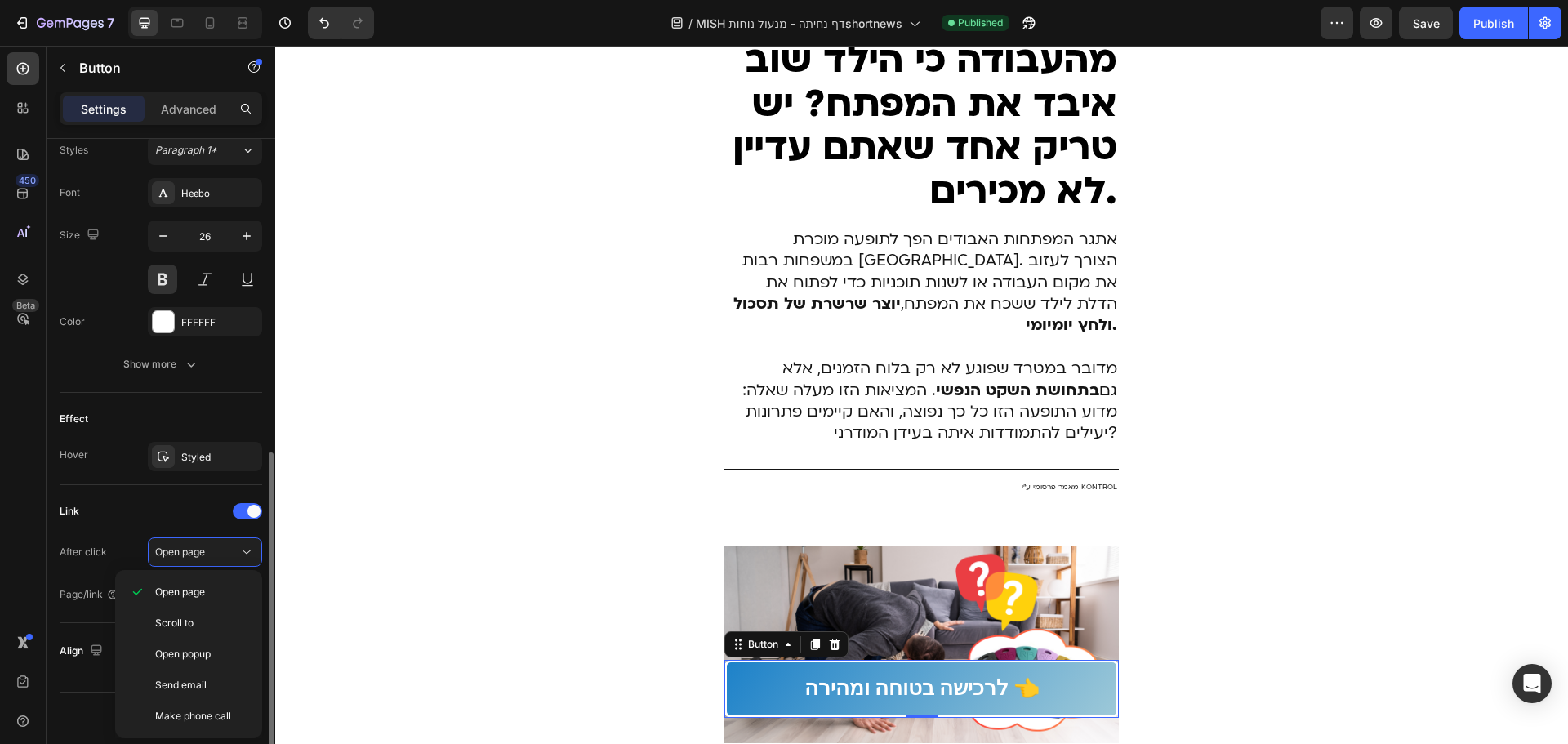
click at [80, 510] on div "Link" at bounding box center [160, 511] width 202 height 26
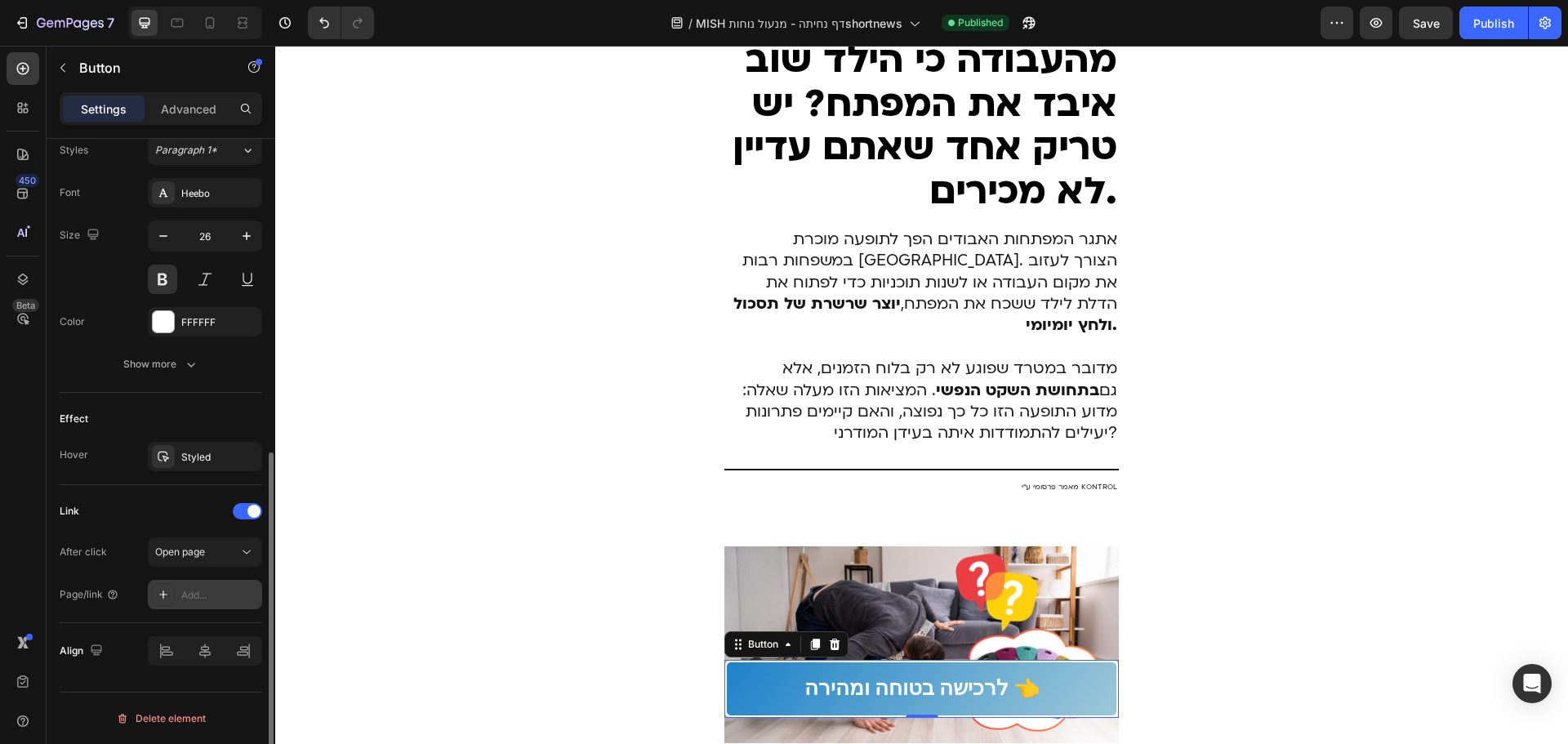
click at [209, 600] on div "Add..." at bounding box center [219, 595] width 77 height 14
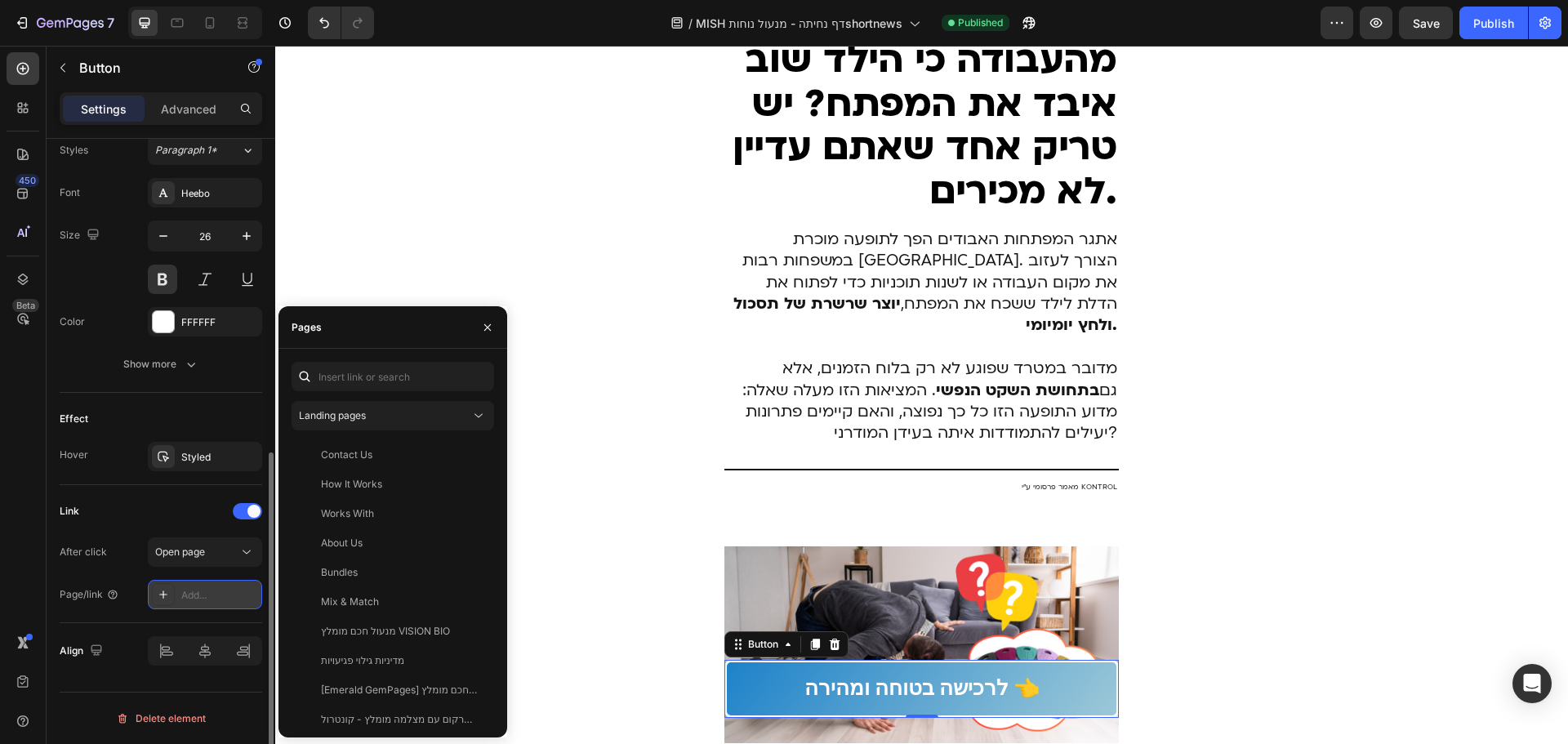
click at [196, 604] on div "Add..." at bounding box center [205, 594] width 114 height 30
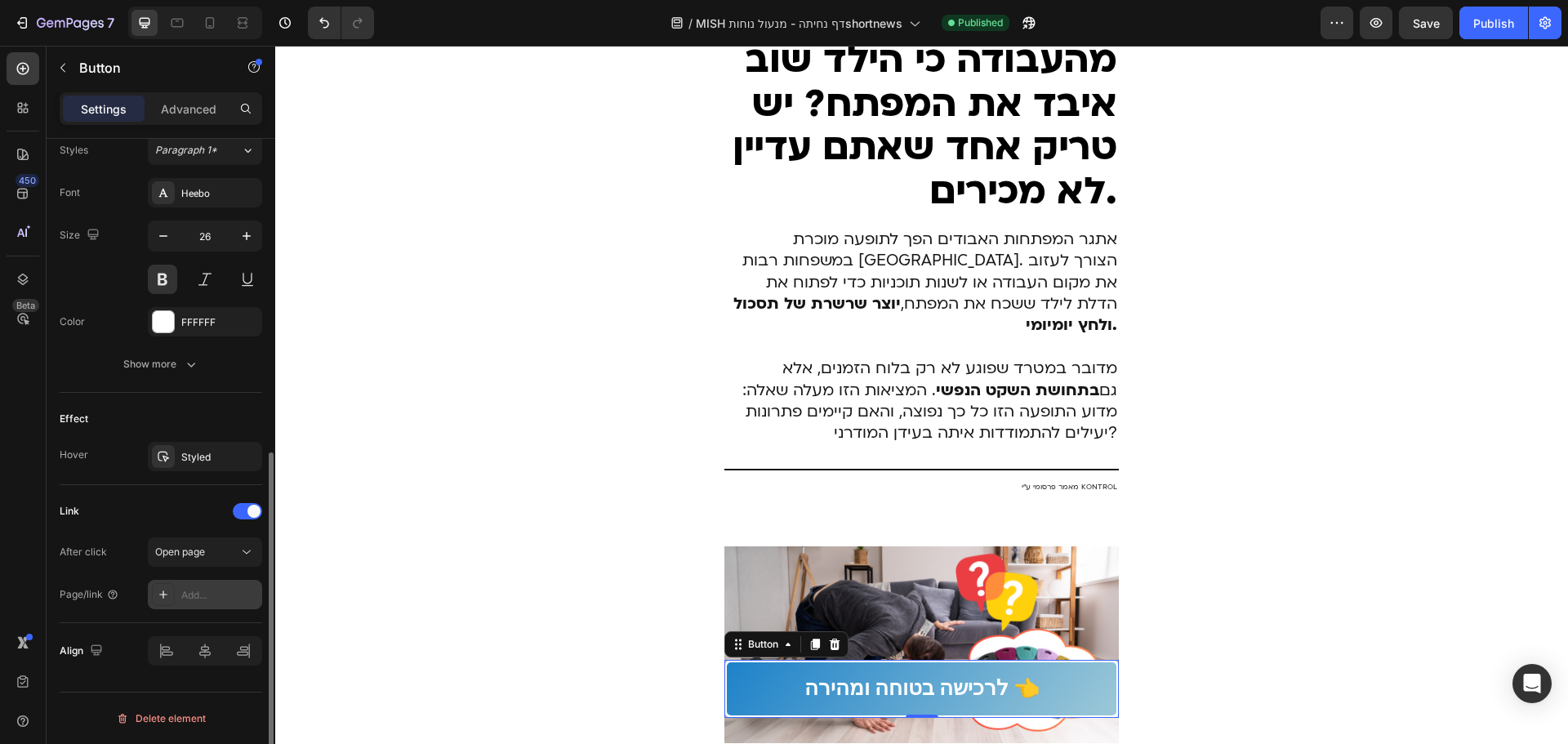
click at [237, 596] on div "Add..." at bounding box center [219, 595] width 77 height 14
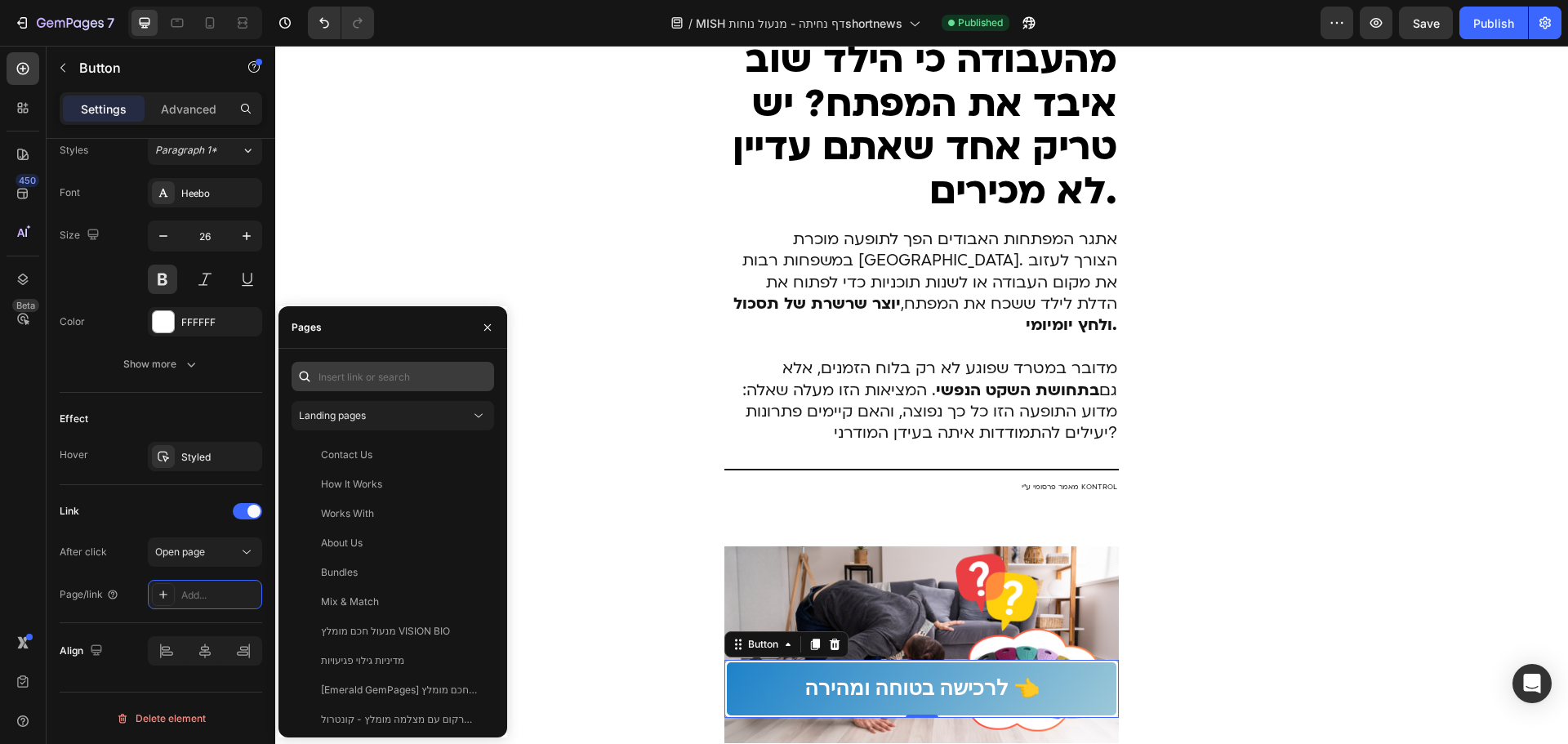
click at [370, 392] on div "Landing pages Contact Us View How It Works View Works With View About Us View B…" at bounding box center [392, 543] width 202 height 362
click at [375, 383] on input "text" at bounding box center [392, 376] width 202 height 30
paste input "[URL][DOMAIN_NAME]"
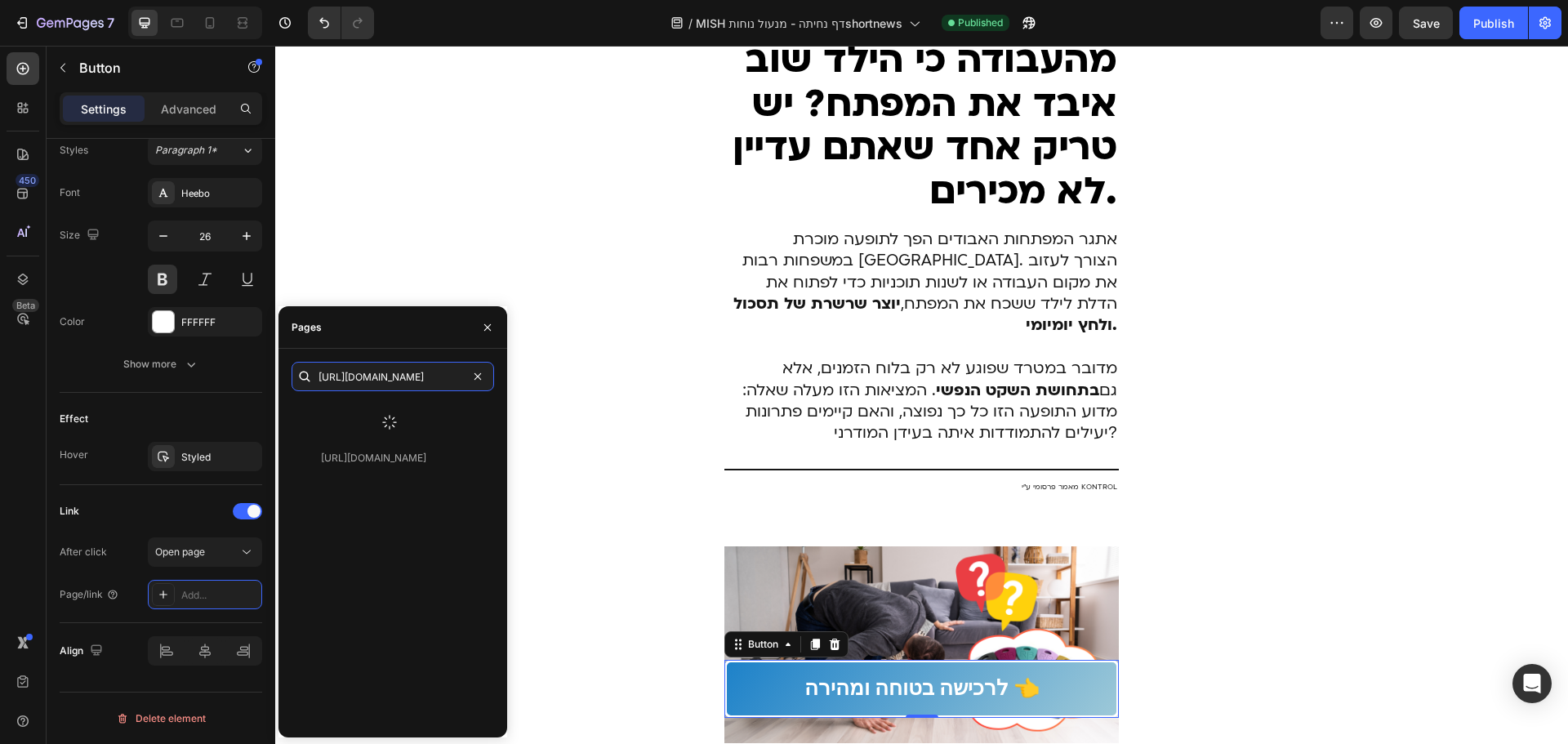
type input "[URL][DOMAIN_NAME]"
click at [420, 411] on div at bounding box center [389, 422] width 196 height 42
click at [414, 414] on div "[URL][DOMAIN_NAME]" at bounding box center [373, 415] width 105 height 14
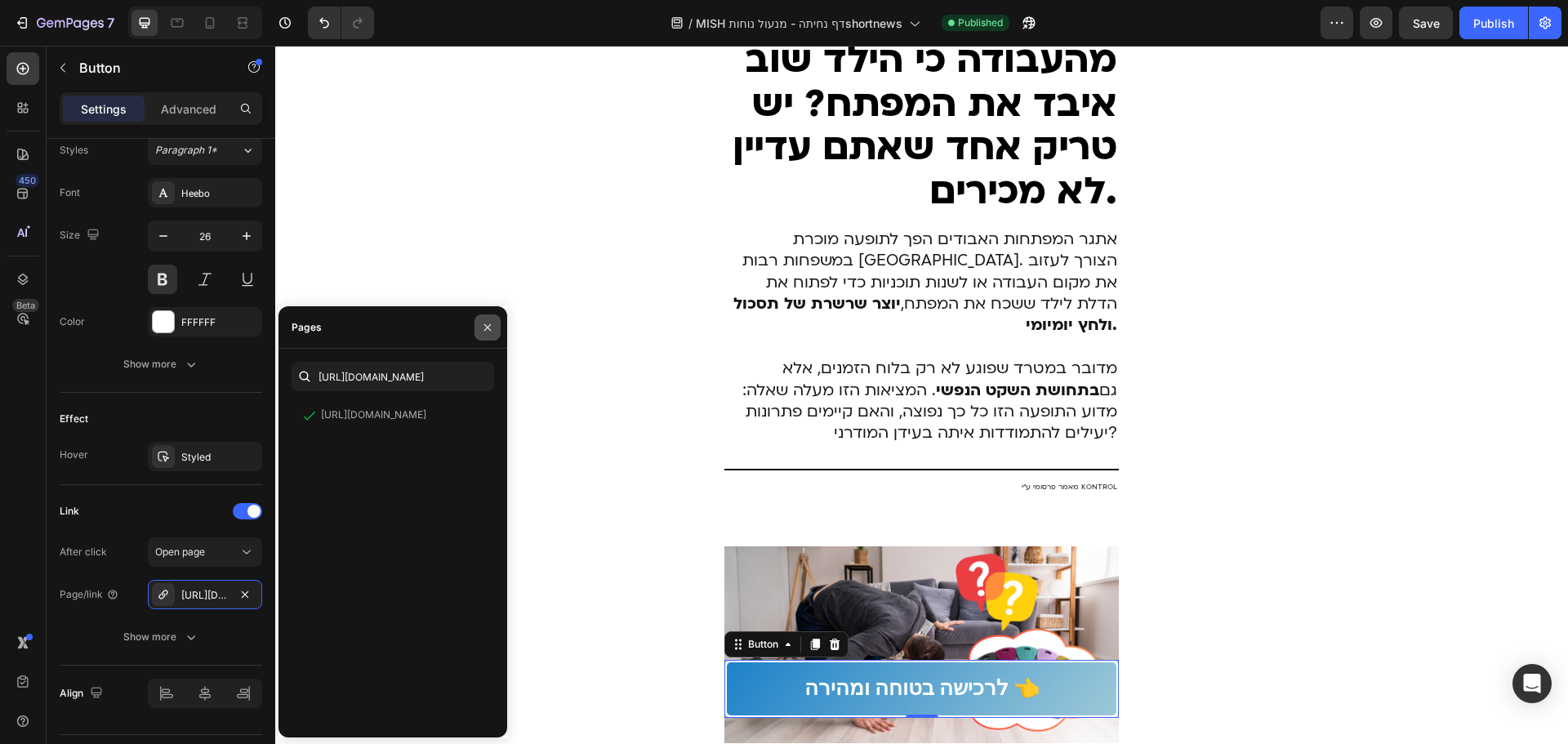
click at [485, 325] on icon "button" at bounding box center [487, 327] width 7 height 7
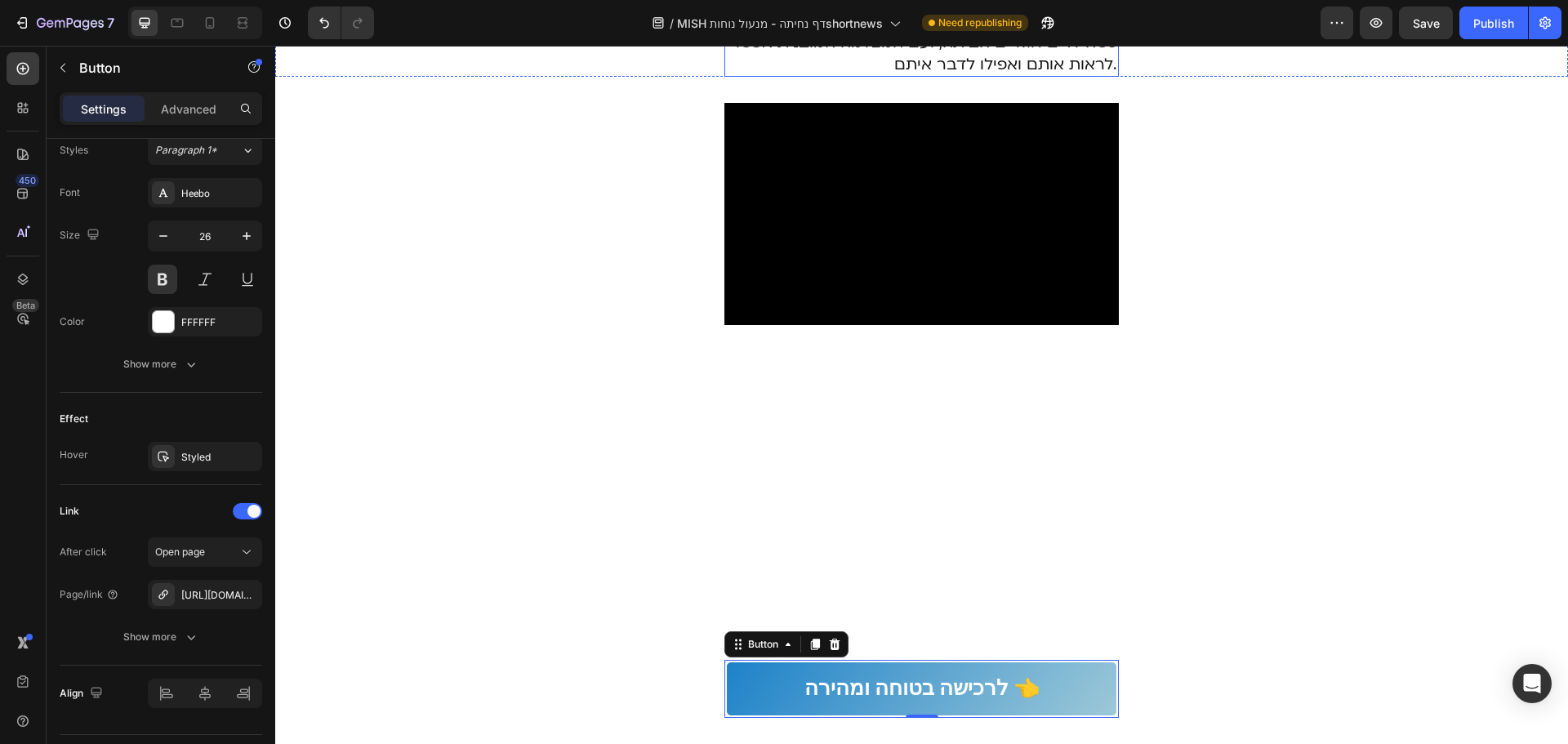
scroll to position [2287, 0]
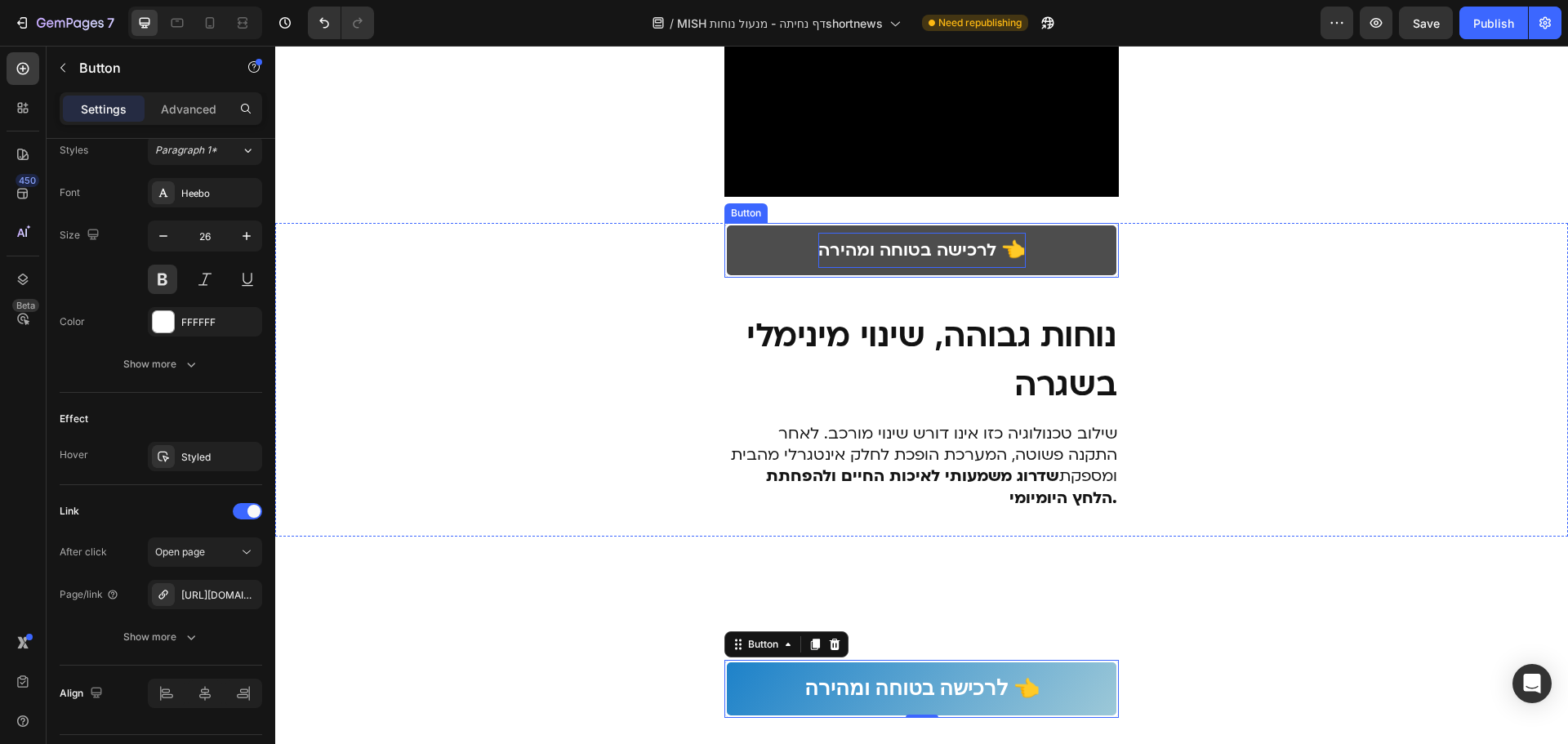
click at [931, 268] on p "לרכישה בטוחה ומהירה 👈" at bounding box center [922, 250] width 207 height 35
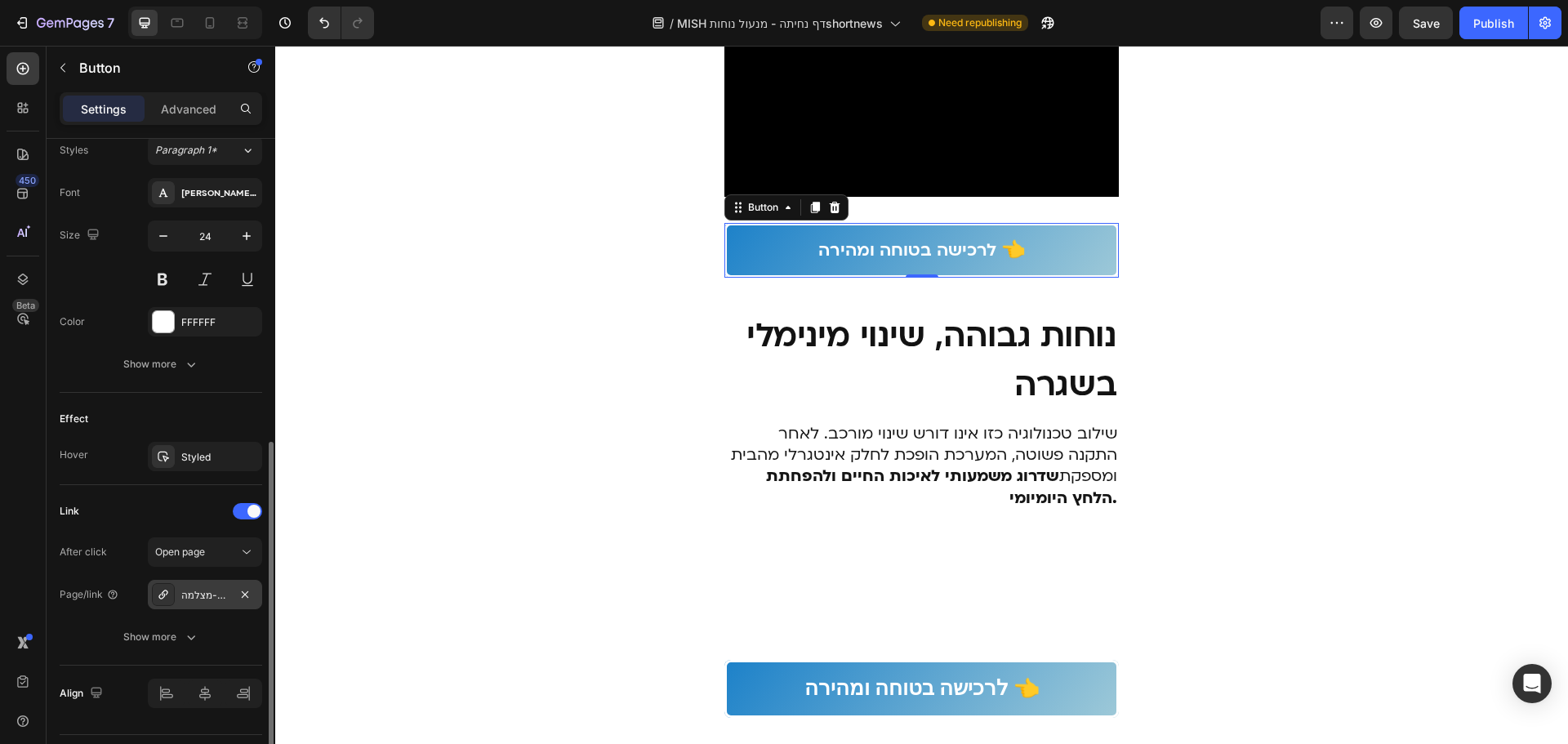
click at [209, 588] on div "מנעול-חכם-עם-מצלמה-vision-bio-plus" at bounding box center [205, 595] width 47 height 14
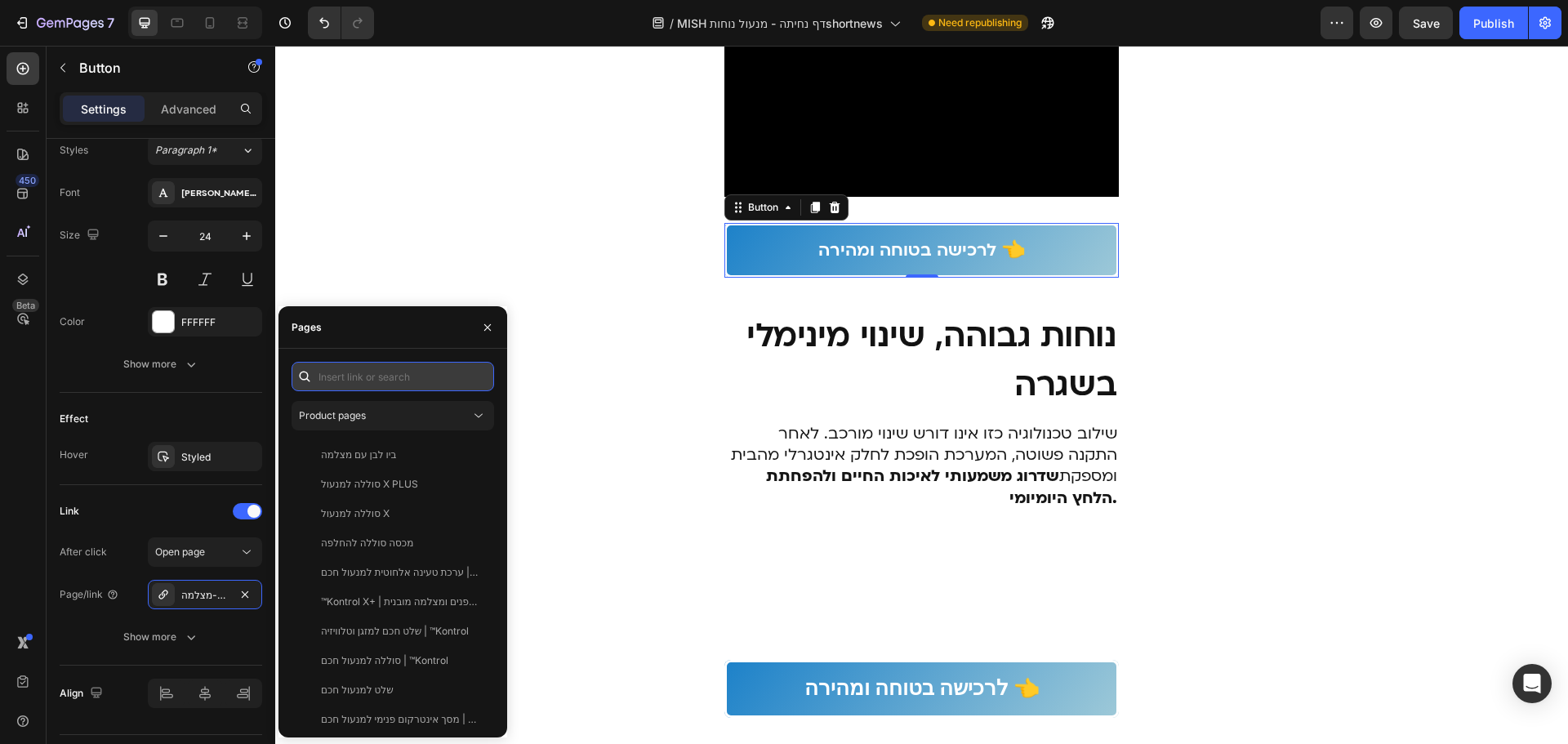
click at [454, 383] on input "text" at bounding box center [392, 376] width 202 height 30
paste input "[URL][DOMAIN_NAME]"
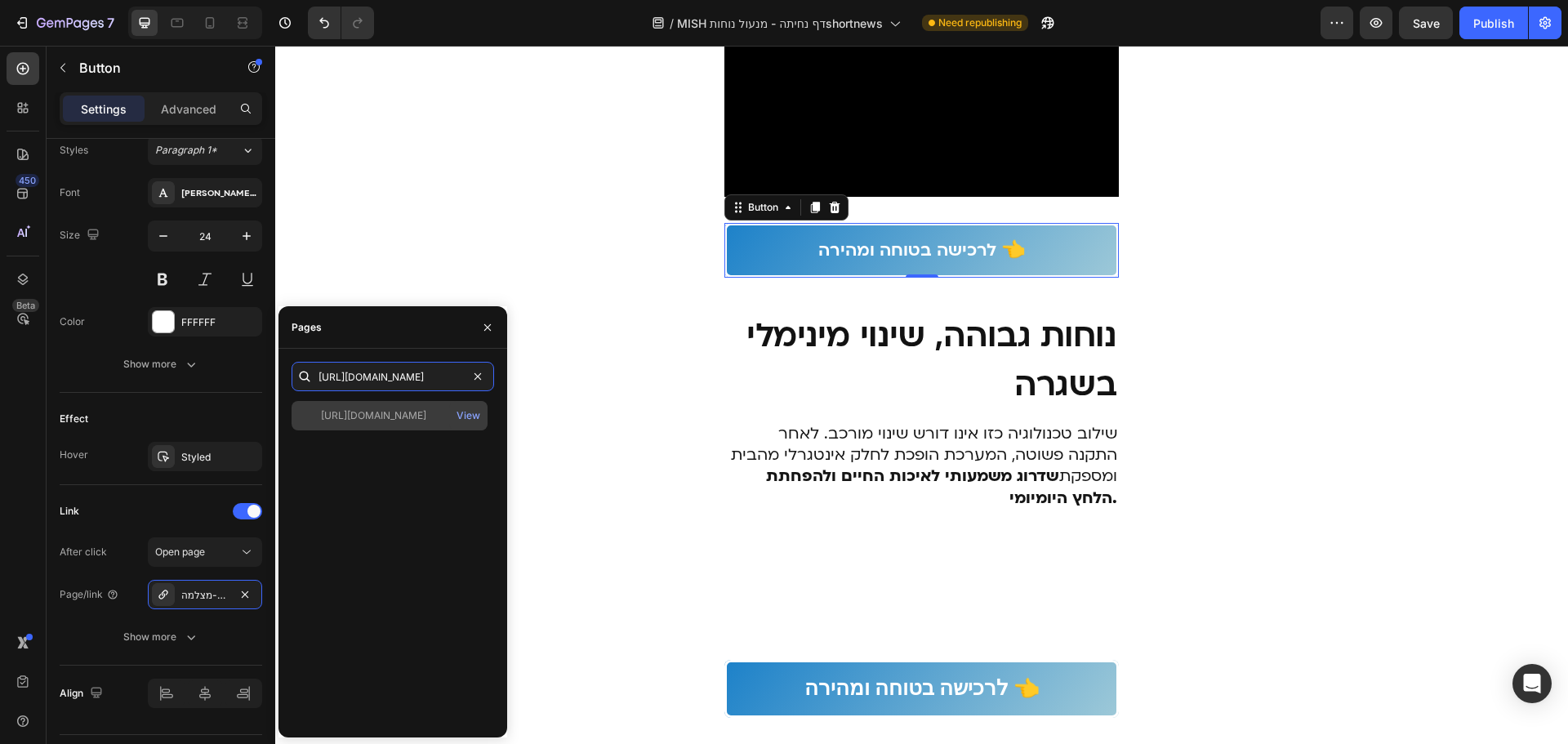
type input "[URL][DOMAIN_NAME]"
click at [443, 427] on div "[URL][DOMAIN_NAME] View" at bounding box center [389, 416] width 196 height 30
click at [1497, 30] on div "Publish" at bounding box center [1494, 23] width 41 height 17
